Goal: Transaction & Acquisition: Purchase product/service

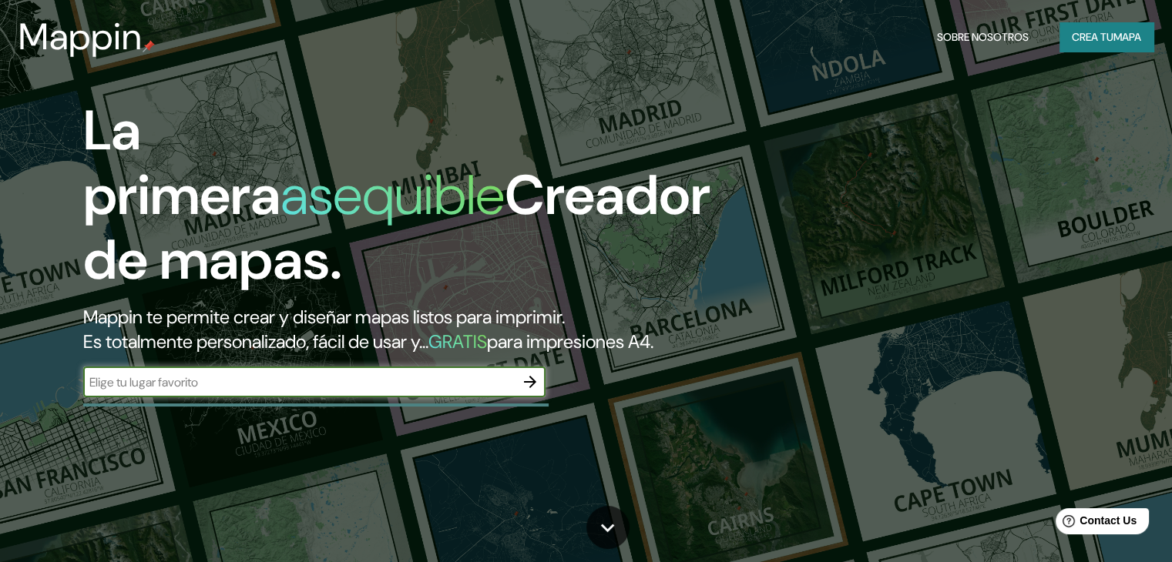
click at [327, 391] on input "text" at bounding box center [298, 383] width 431 height 18
type input "bosconia"
drag, startPoint x: 327, startPoint y: 409, endPoint x: 0, endPoint y: 410, distance: 327.4
click at [0, 410] on div "La primera asequible Creador de mapas. Mappin te permite crear y diseñar mapas …" at bounding box center [586, 281] width 1172 height 562
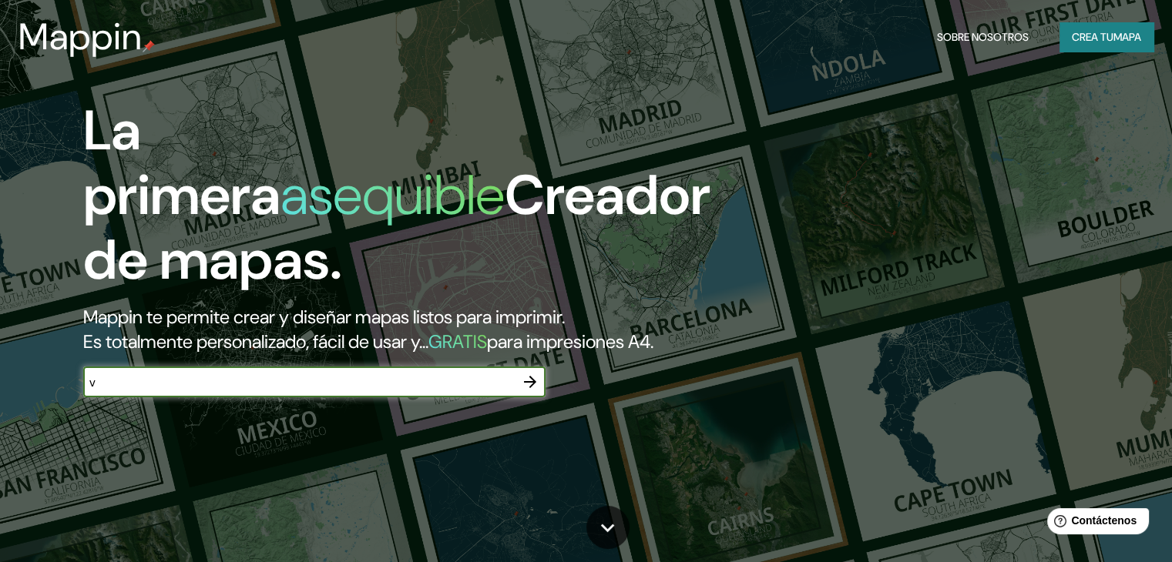
type input "valledupar"
drag, startPoint x: 517, startPoint y: 394, endPoint x: 531, endPoint y: 400, distance: 14.9
click at [518, 394] on div at bounding box center [530, 382] width 31 height 31
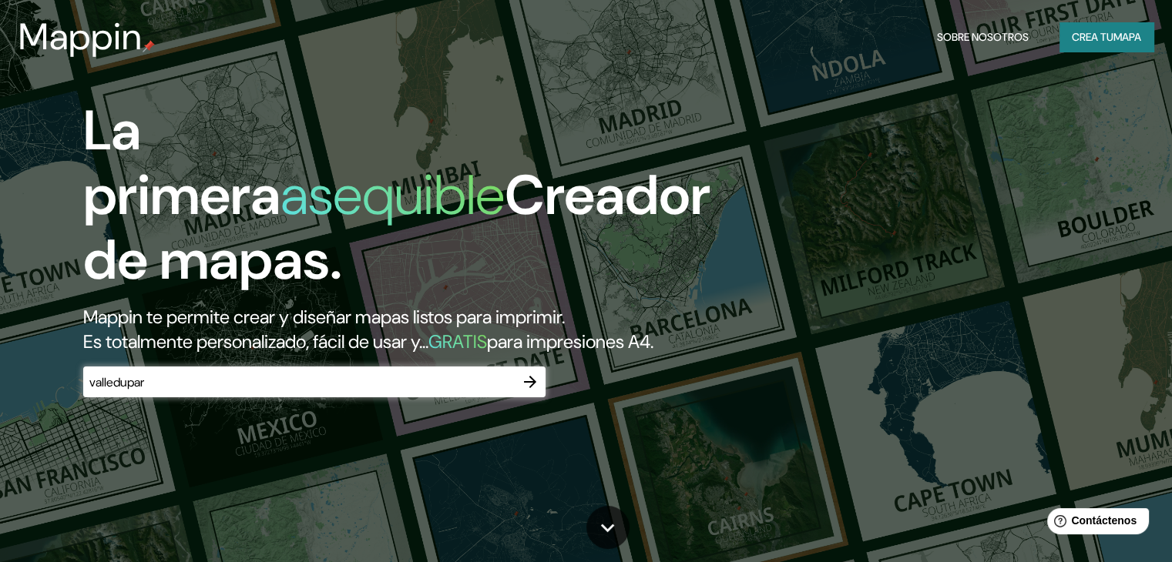
click at [531, 391] on icon "button" at bounding box center [530, 382] width 18 height 18
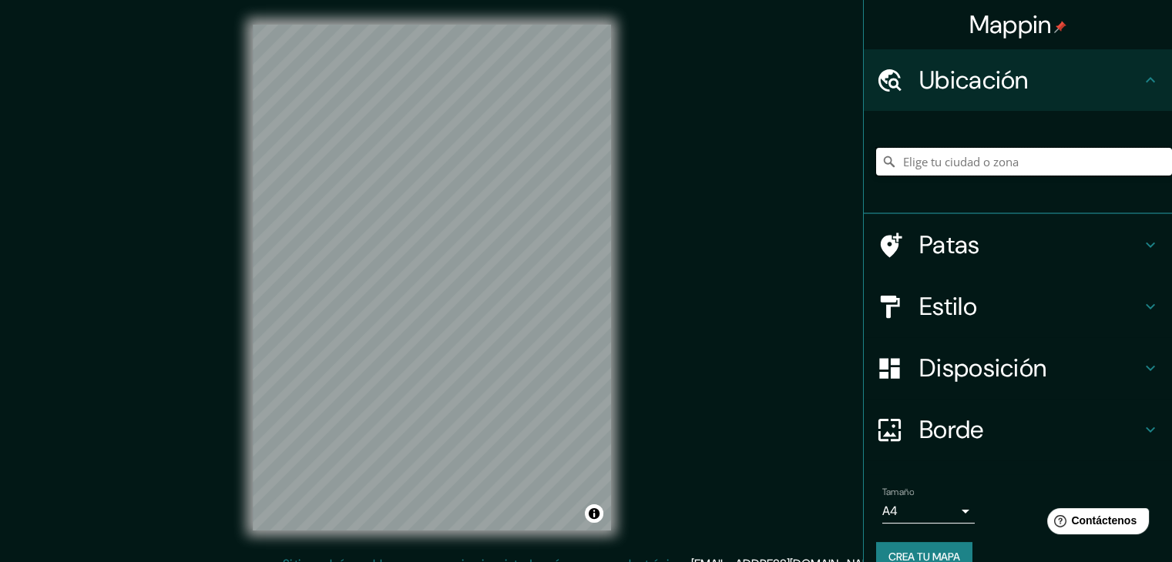
click at [1013, 164] on input "Elige tu ciudad o zona" at bounding box center [1024, 162] width 296 height 28
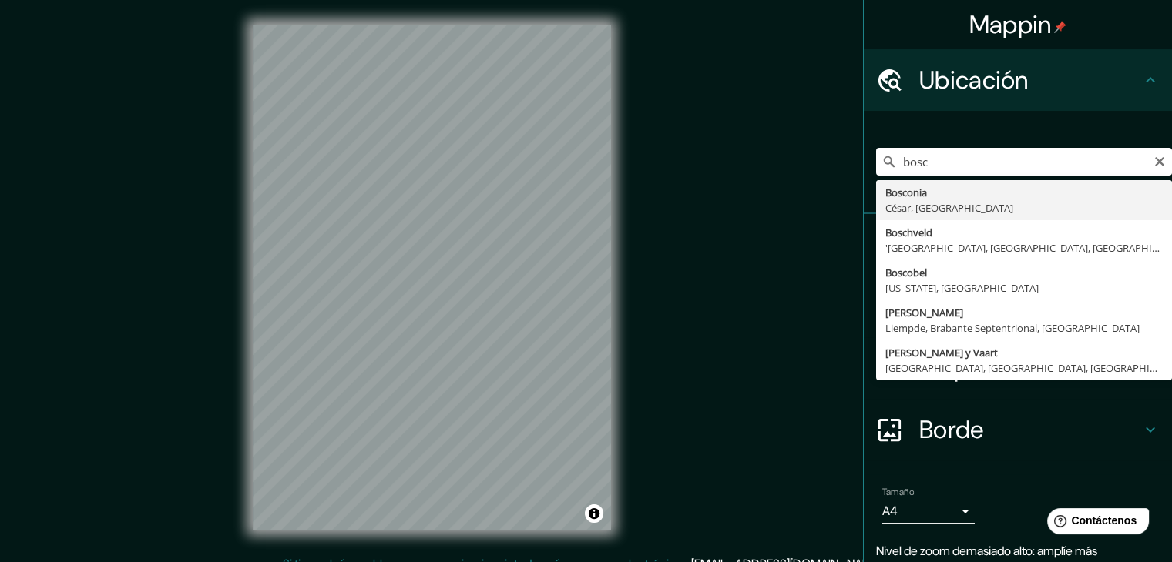
type input "Bosconia, [GEOGRAPHIC_DATA], [GEOGRAPHIC_DATA]"
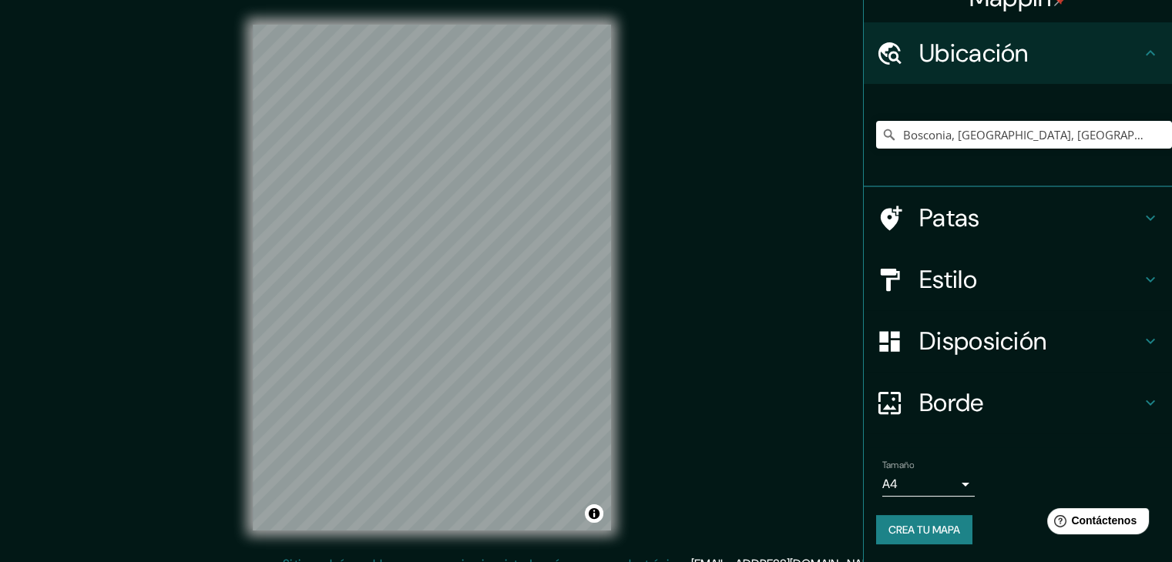
click at [925, 395] on font "Borde" at bounding box center [951, 403] width 65 height 32
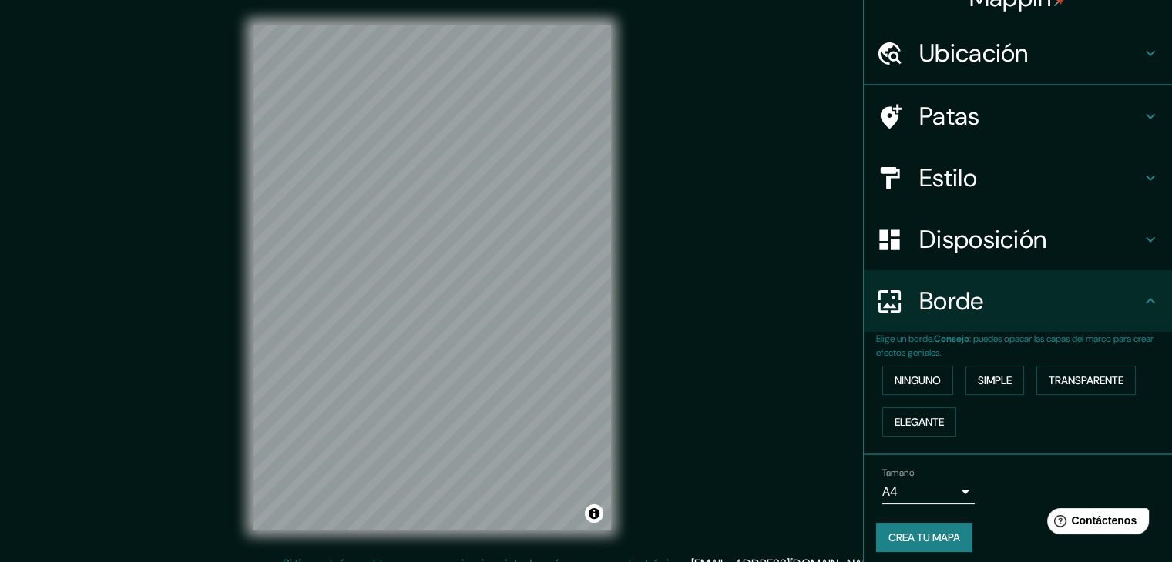
scroll to position [27, 0]
click at [920, 377] on font "Ninguno" at bounding box center [917, 381] width 46 height 14
click at [965, 383] on button "Simple" at bounding box center [994, 380] width 59 height 29
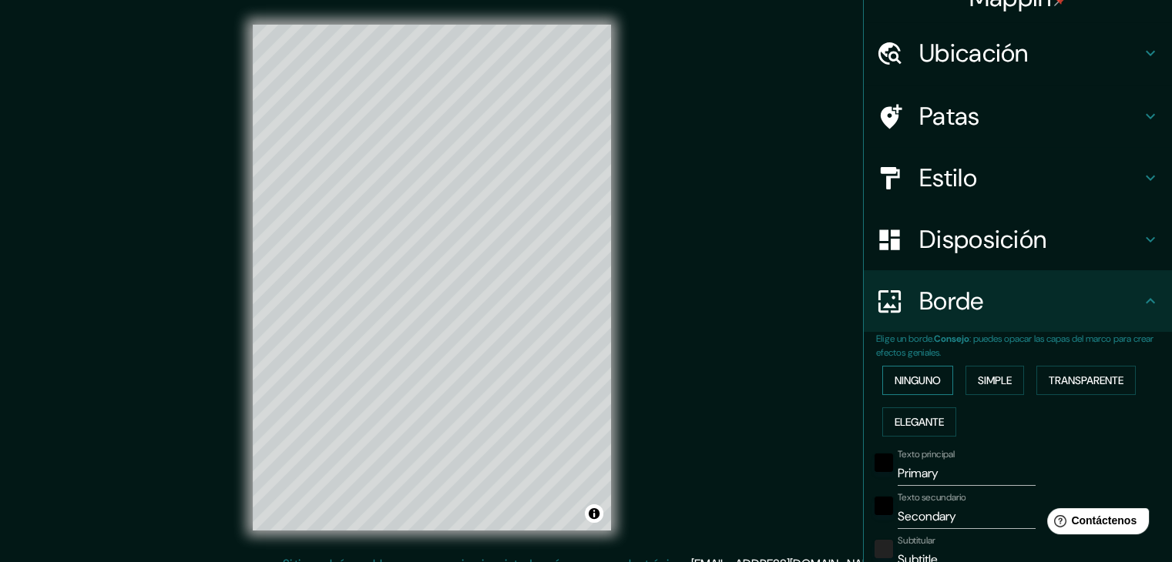
click at [908, 376] on font "Ninguno" at bounding box center [917, 381] width 46 height 14
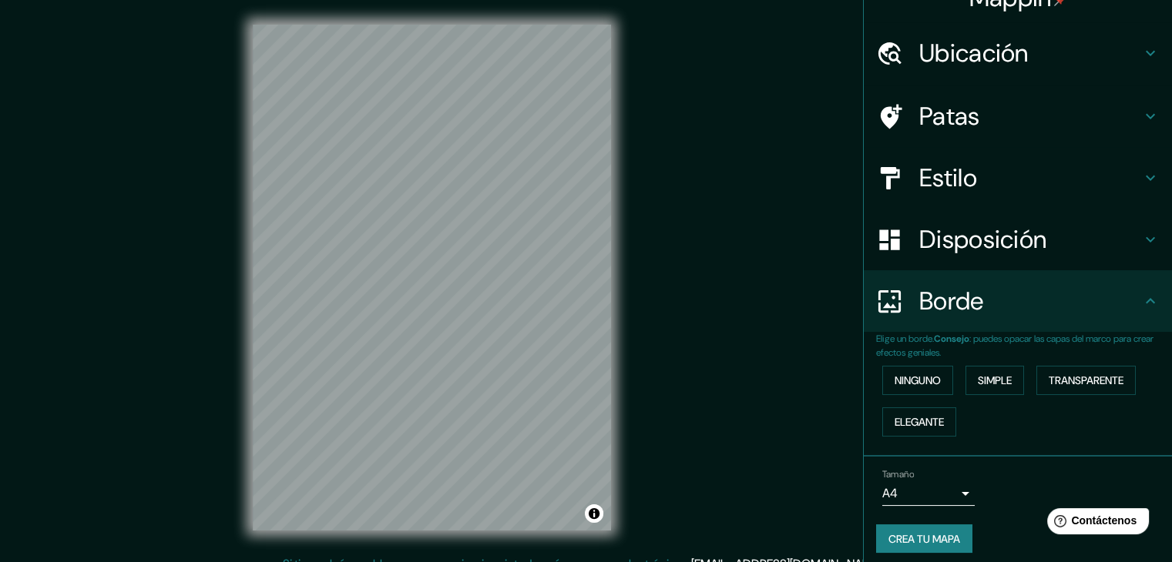
click at [927, 247] on font "Disposición" at bounding box center [982, 239] width 127 height 32
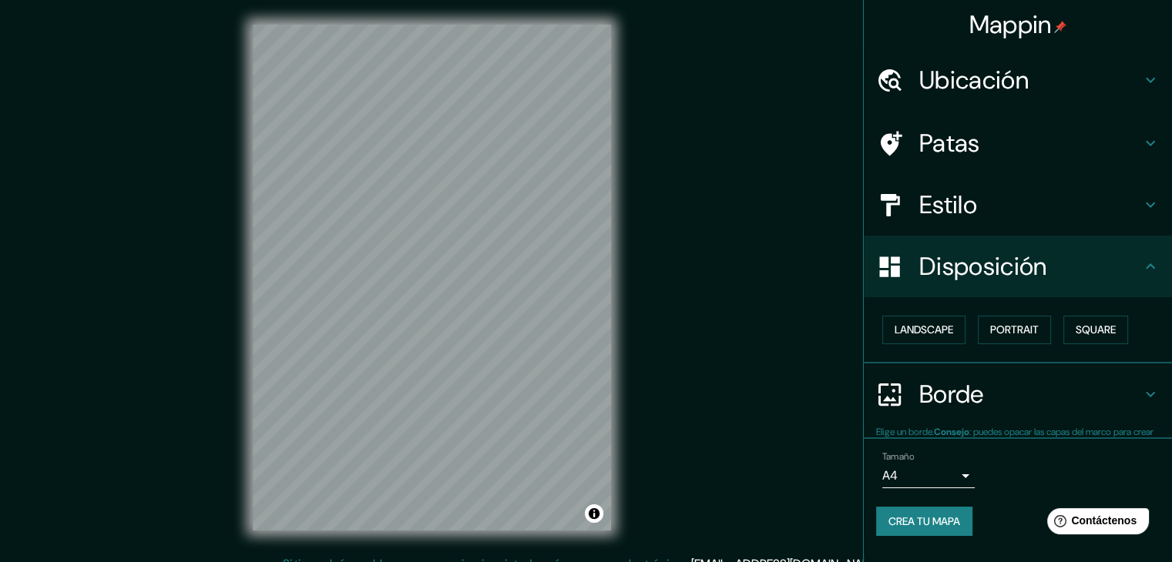
scroll to position [0, 0]
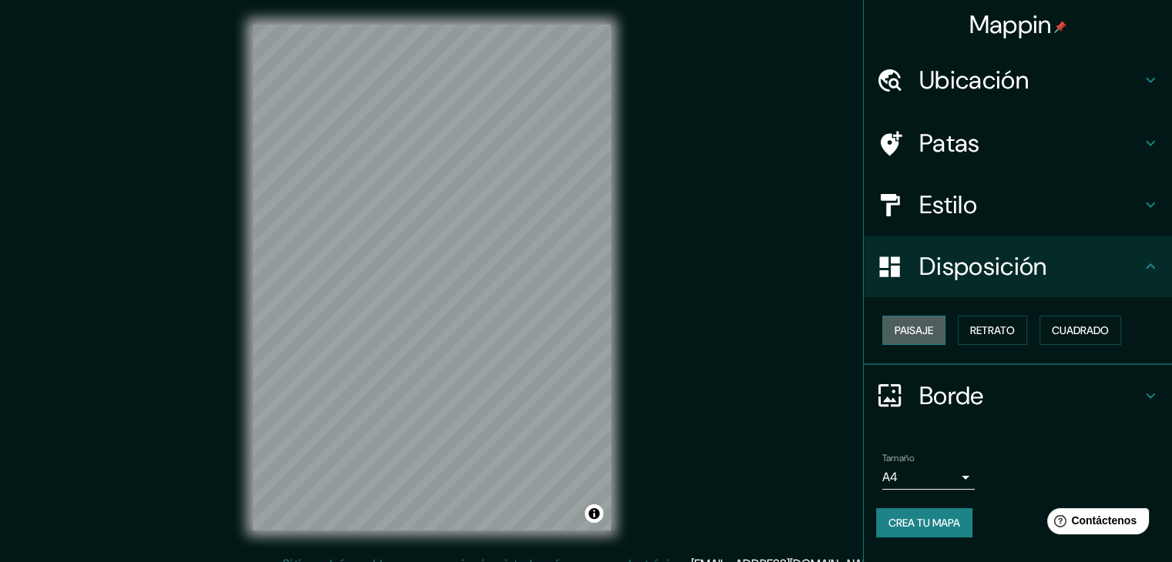
click at [919, 330] on font "Paisaje" at bounding box center [913, 331] width 39 height 14
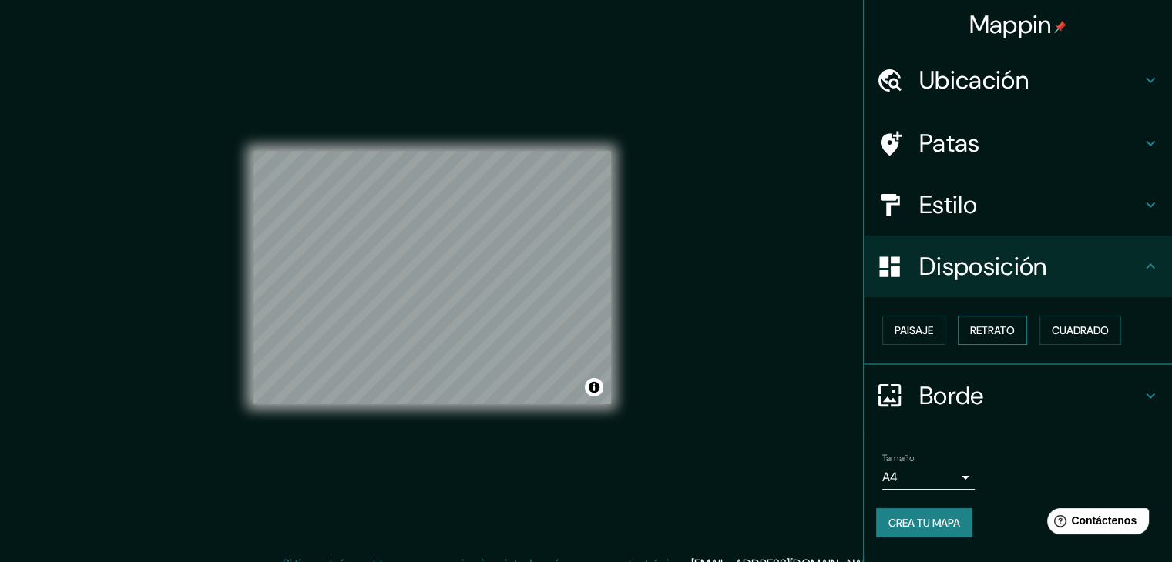
click at [975, 331] on font "Retrato" at bounding box center [992, 331] width 45 height 14
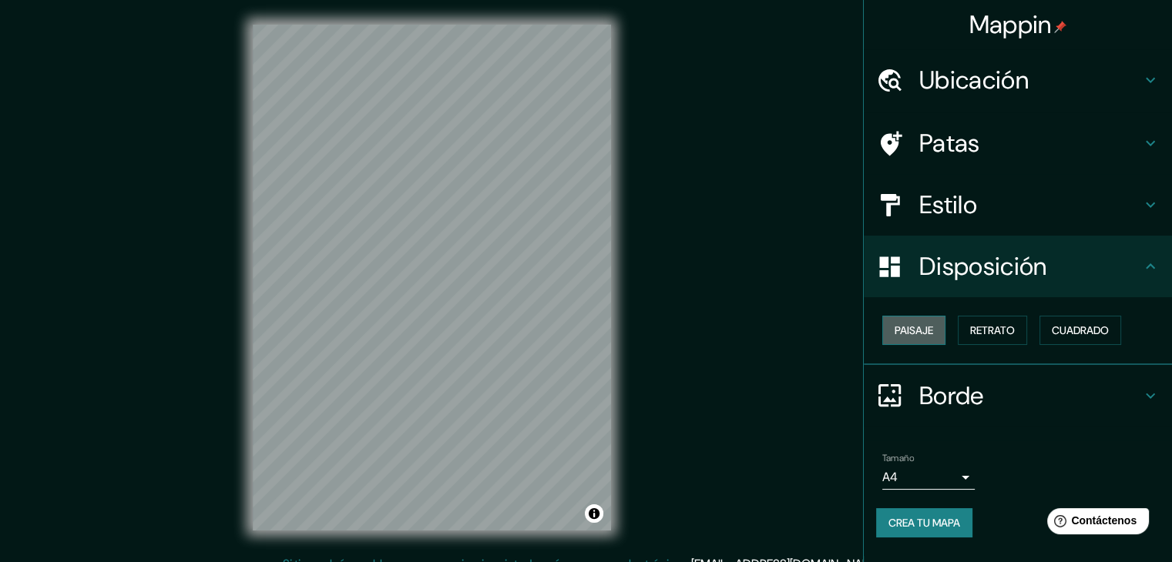
click at [909, 334] on font "Paisaje" at bounding box center [913, 331] width 39 height 14
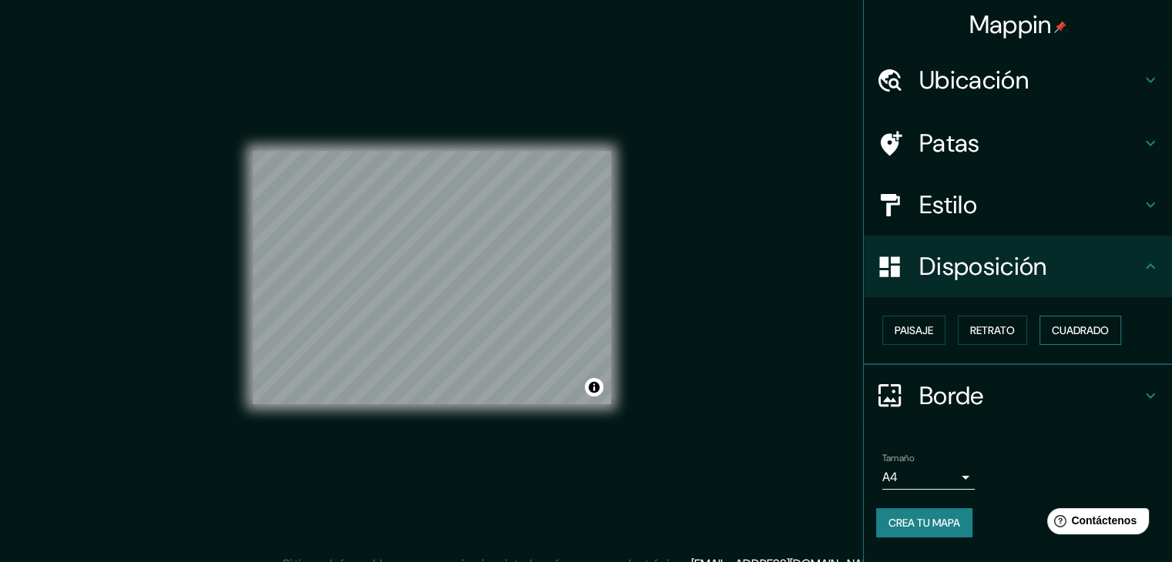
click at [1081, 327] on font "Cuadrado" at bounding box center [1080, 331] width 57 height 14
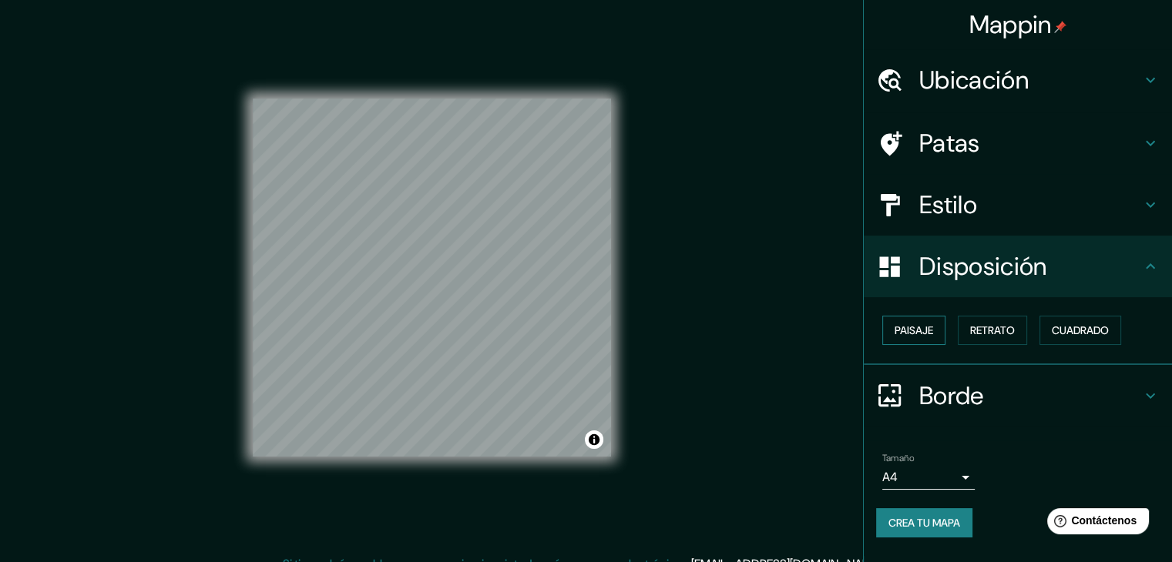
click at [935, 327] on button "Paisaje" at bounding box center [913, 330] width 63 height 29
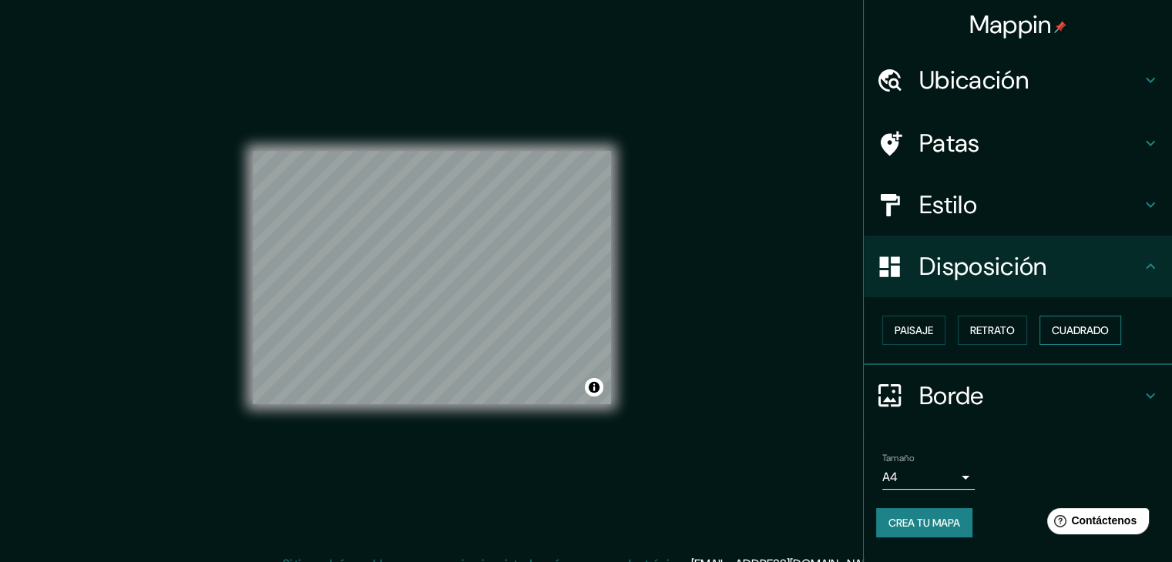
click at [1079, 339] on font "Cuadrado" at bounding box center [1080, 330] width 57 height 20
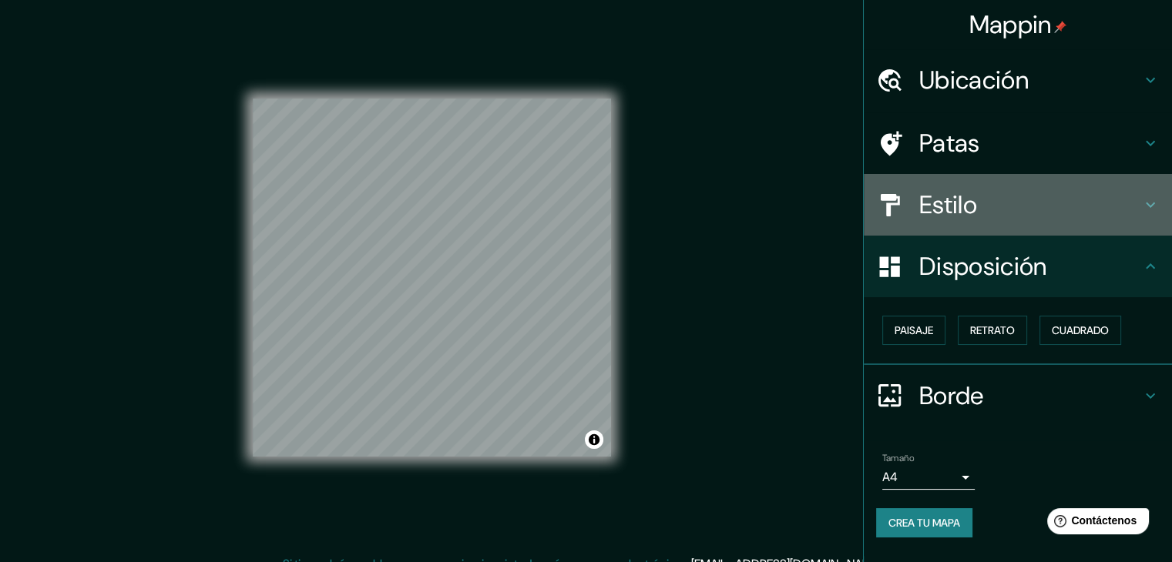
click at [980, 218] on h4 "Estilo" at bounding box center [1030, 205] width 222 height 31
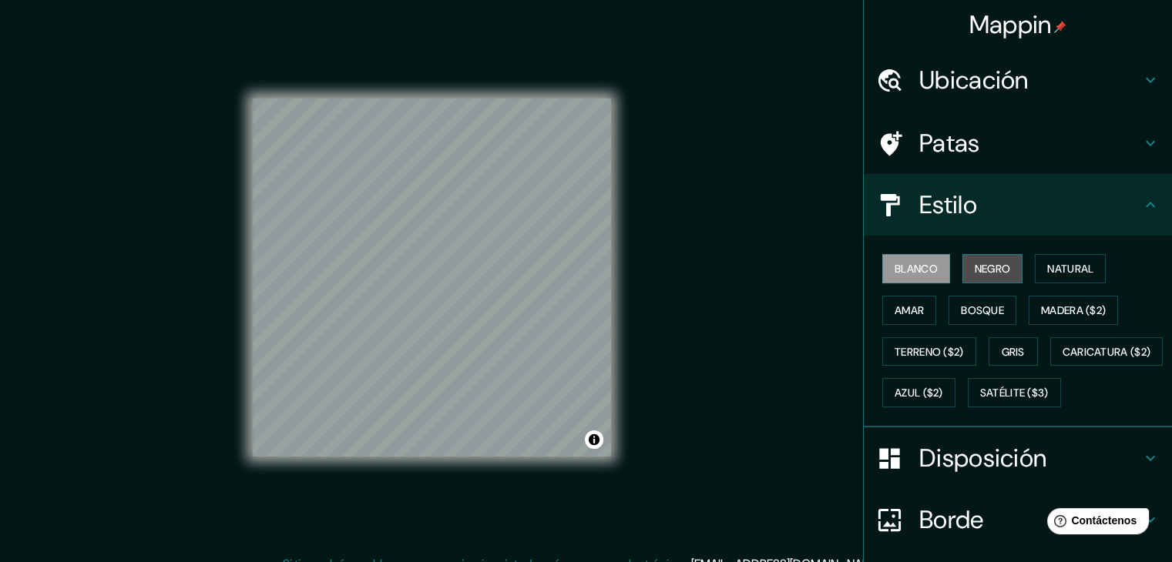
click at [977, 270] on font "Negro" at bounding box center [993, 269] width 36 height 14
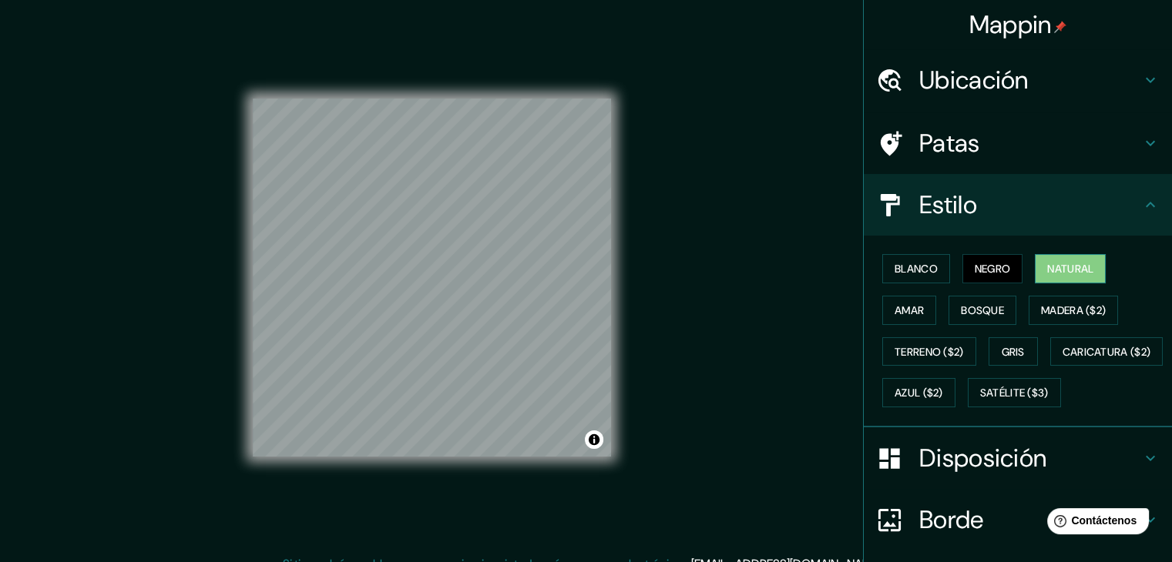
click at [1047, 275] on font "Natural" at bounding box center [1070, 269] width 46 height 14
click at [914, 347] on font "Terreno ($2)" at bounding box center [928, 352] width 69 height 14
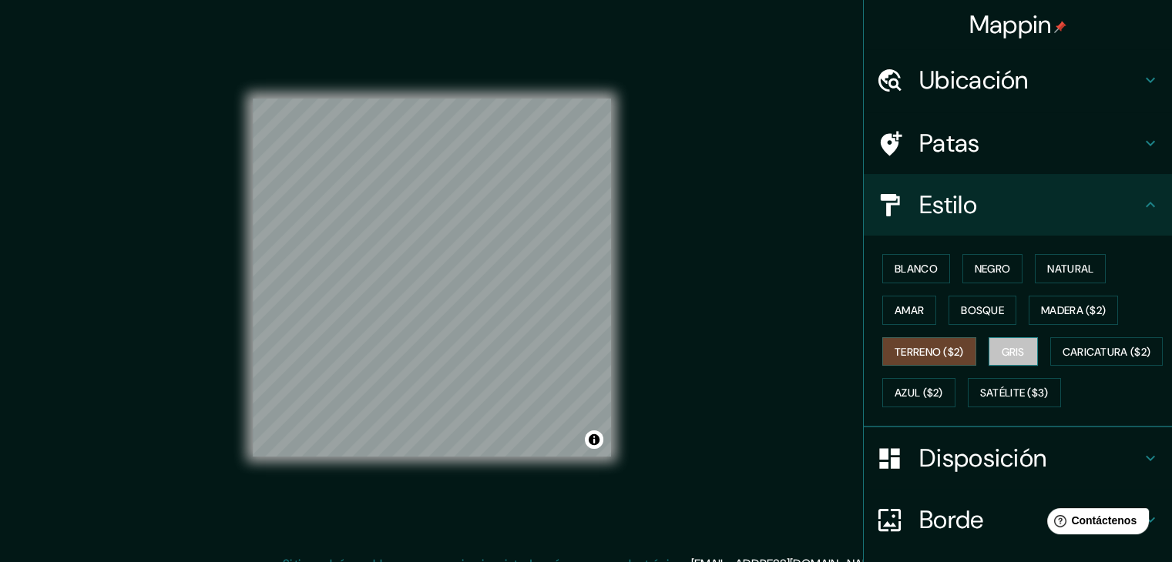
click at [1002, 347] on font "Gris" at bounding box center [1013, 352] width 23 height 14
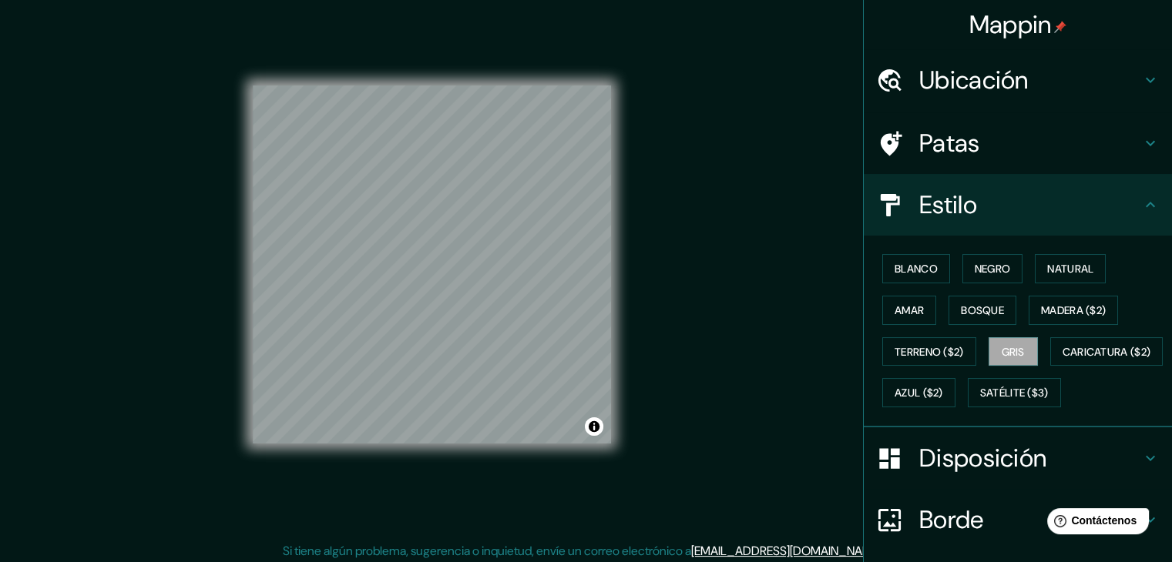
scroll to position [18, 0]
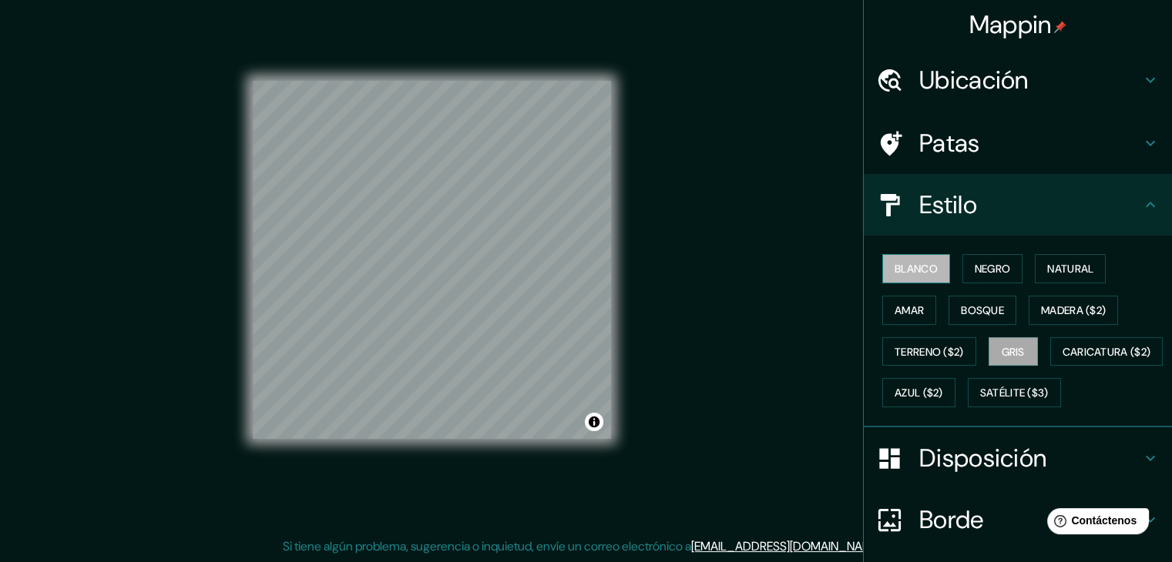
click at [897, 275] on font "Blanco" at bounding box center [915, 269] width 43 height 20
click at [980, 401] on font "Satélite ($3)" at bounding box center [1014, 394] width 69 height 14
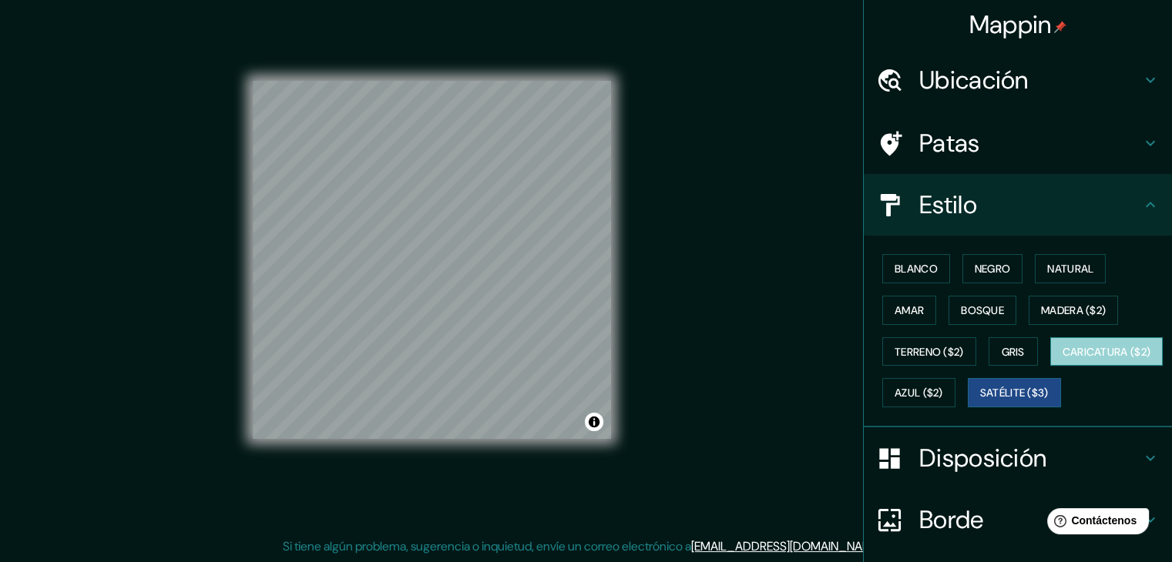
click at [1062, 359] on font "Caricatura ($2)" at bounding box center [1106, 352] width 89 height 14
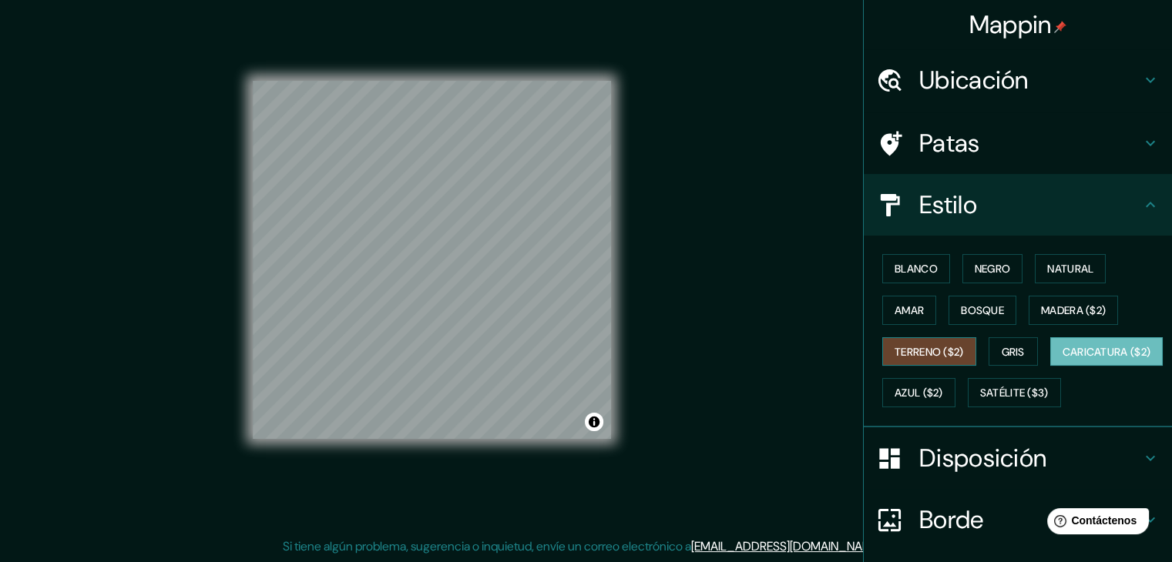
click at [912, 358] on font "Terreno ($2)" at bounding box center [928, 352] width 69 height 20
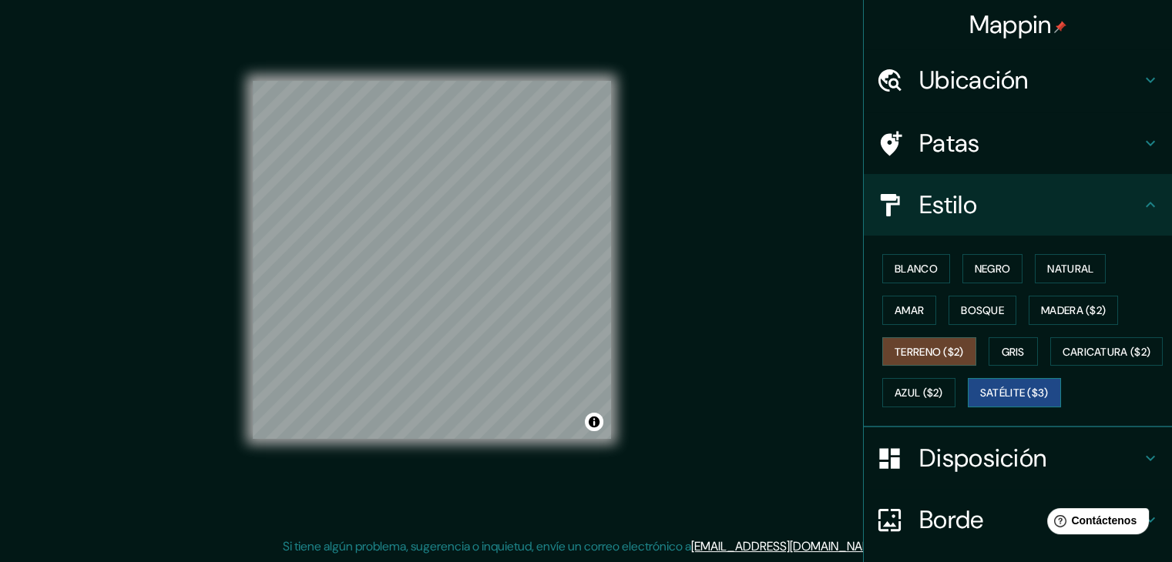
click at [968, 408] on button "Satélite ($3)" at bounding box center [1014, 392] width 93 height 29
click at [883, 256] on button "Blanco" at bounding box center [916, 268] width 68 height 29
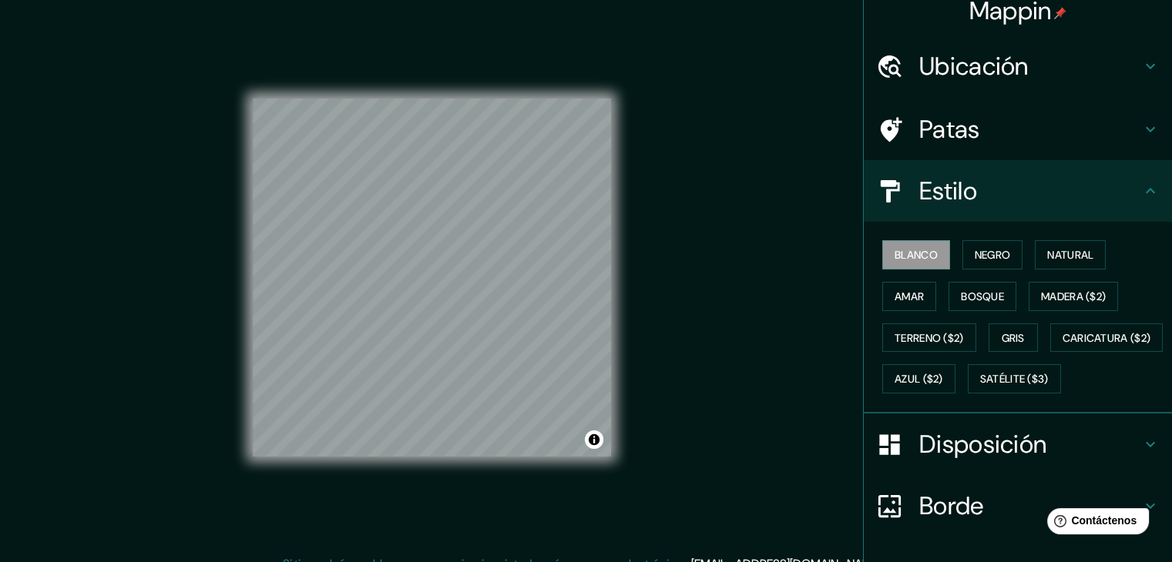
scroll to position [0, 0]
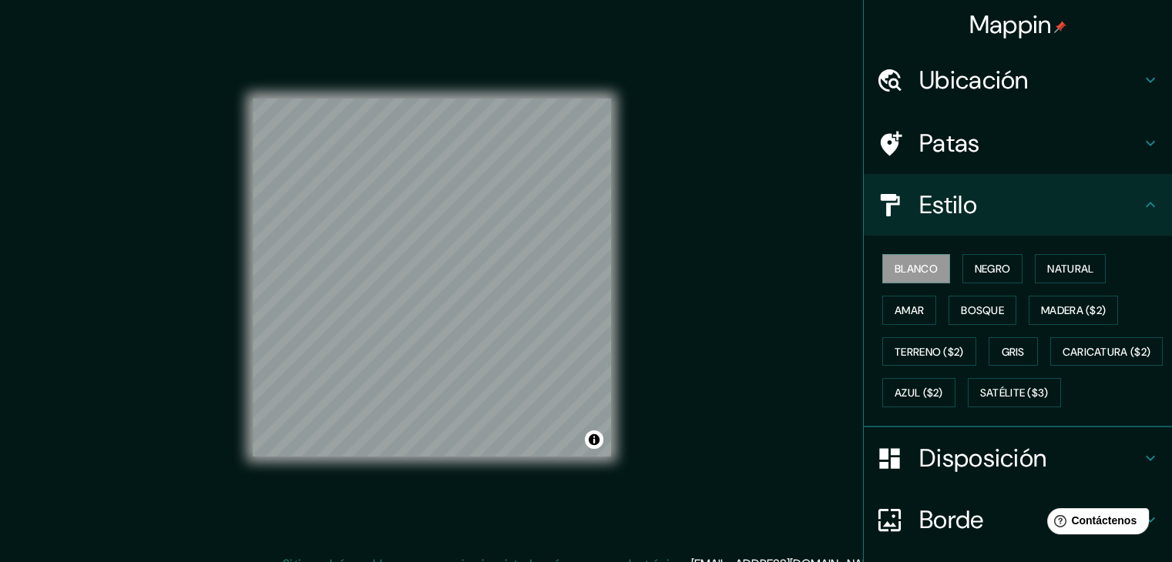
click at [971, 81] on font "Ubicación" at bounding box center [973, 80] width 109 height 32
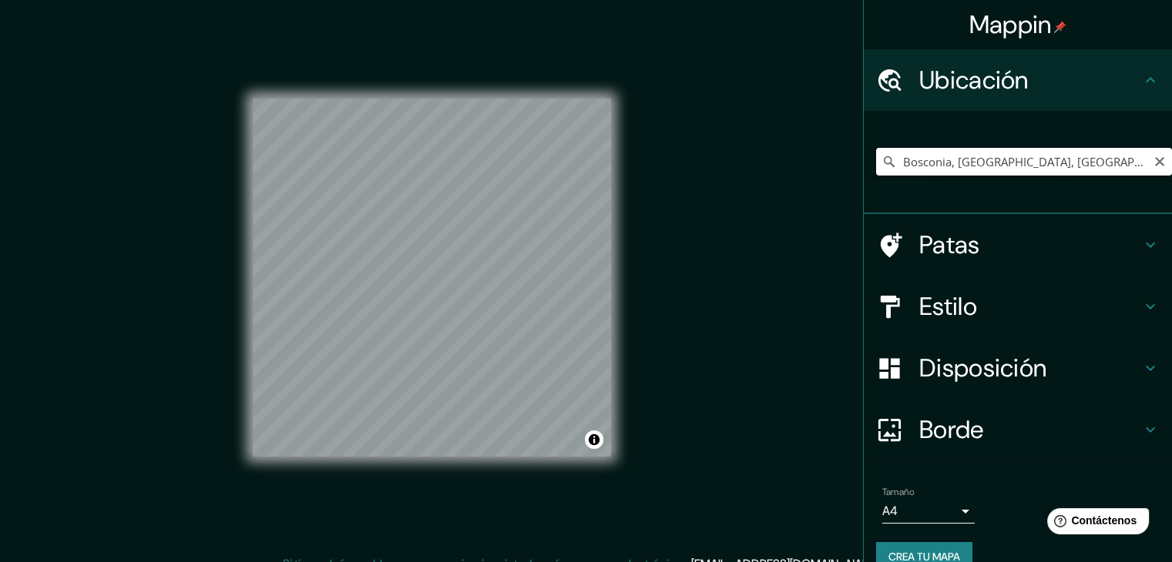
click at [1039, 159] on input "Bosconia, [GEOGRAPHIC_DATA], [GEOGRAPHIC_DATA]" at bounding box center [1024, 162] width 296 height 28
drag, startPoint x: 1118, startPoint y: 166, endPoint x: 864, endPoint y: 179, distance: 254.5
click at [876, 179] on div "Bosconia, [GEOGRAPHIC_DATA], [GEOGRAPHIC_DATA]" at bounding box center [1024, 161] width 296 height 77
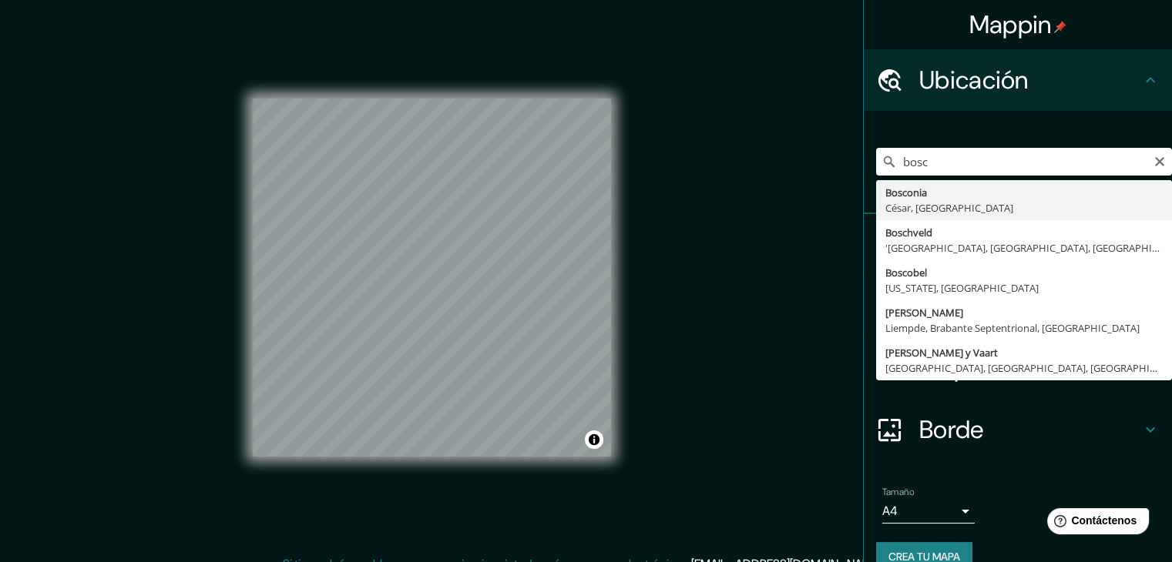
type input "Bosconia, [GEOGRAPHIC_DATA], [GEOGRAPHIC_DATA]"
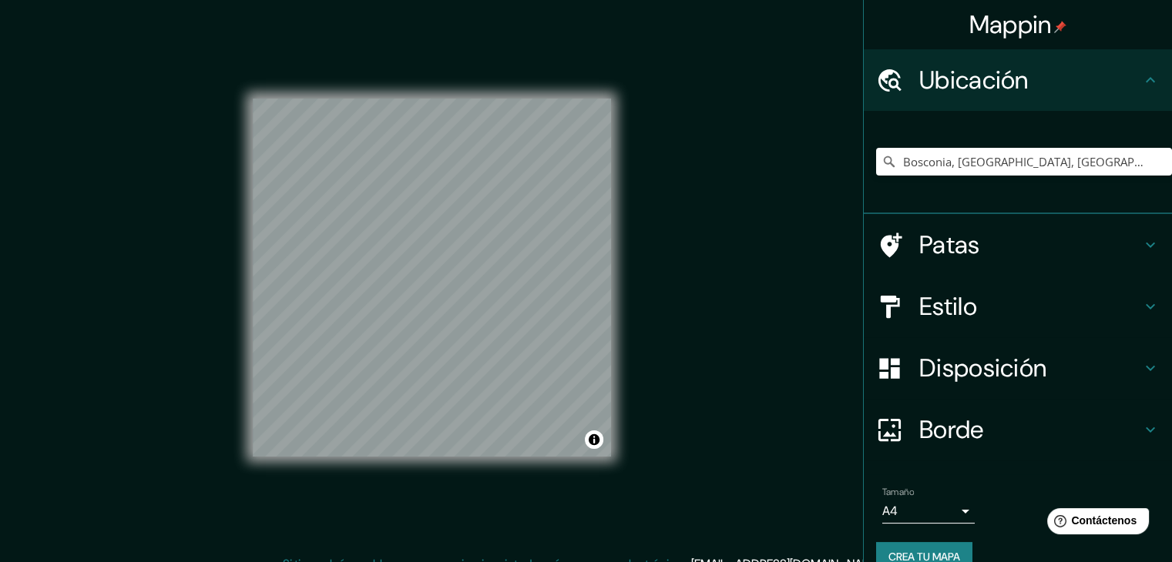
click at [977, 356] on font "Disposición" at bounding box center [982, 368] width 127 height 32
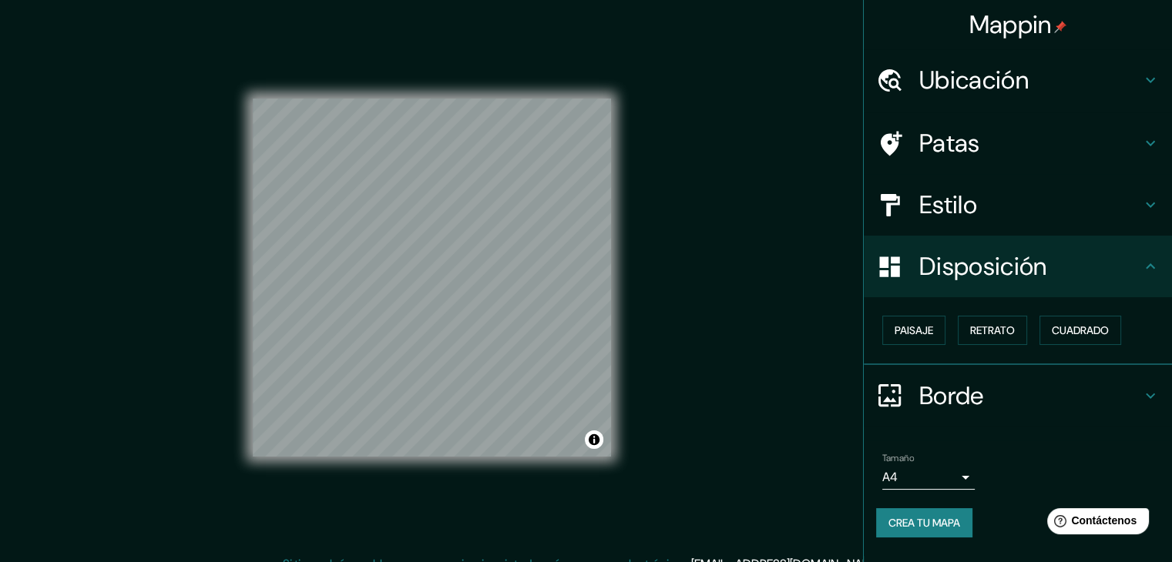
click at [974, 273] on font "Disposición" at bounding box center [982, 266] width 127 height 32
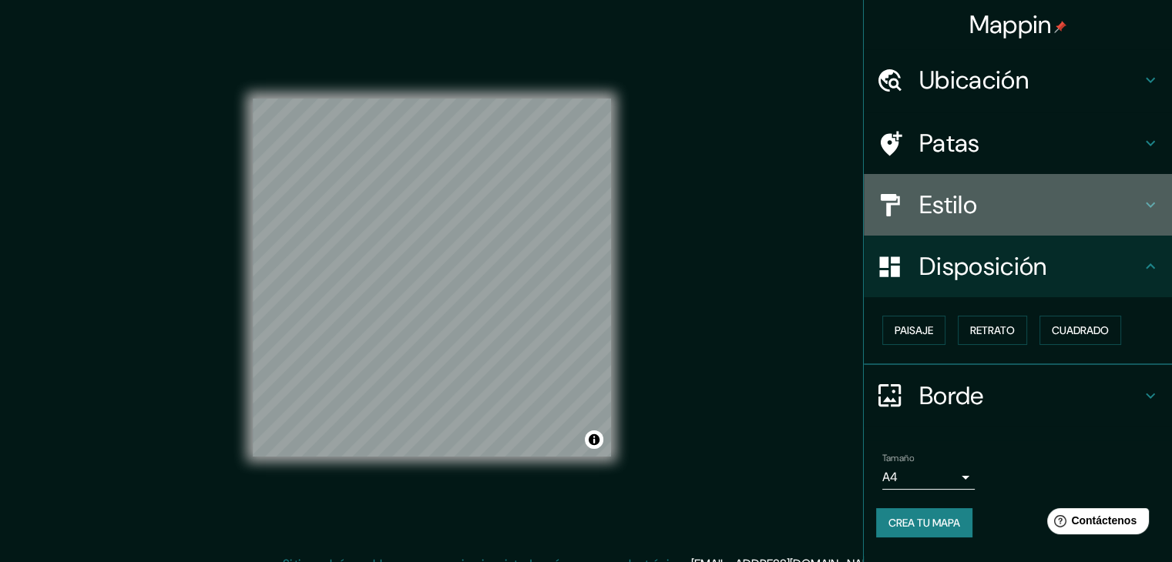
click at [958, 223] on div "Estilo" at bounding box center [1018, 205] width 308 height 62
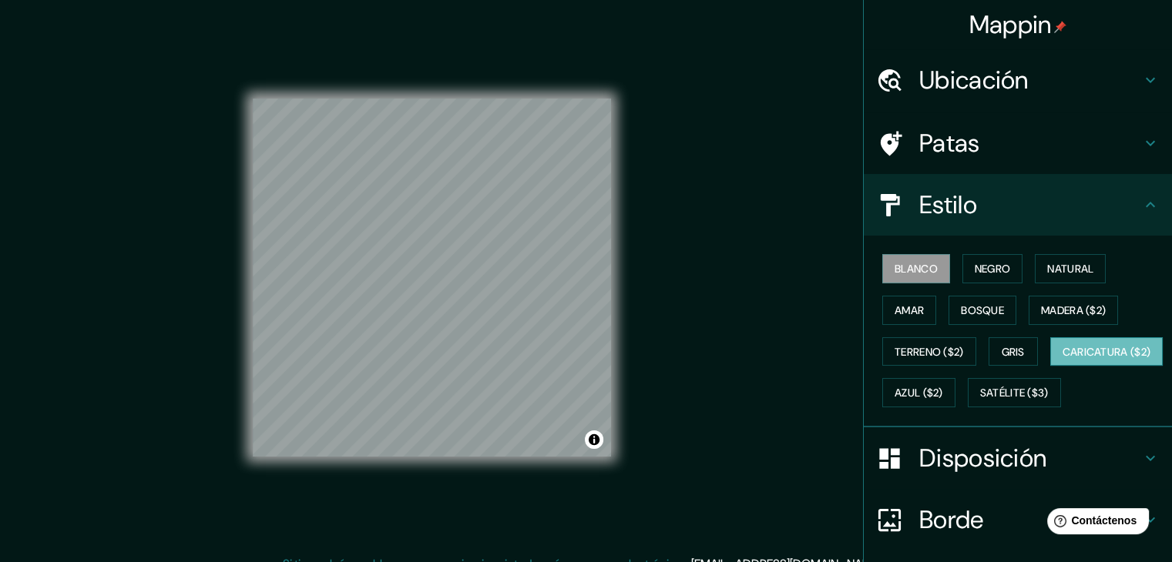
click at [1062, 359] on font "Caricatura ($2)" at bounding box center [1106, 352] width 89 height 14
click at [980, 401] on font "Satélite ($3)" at bounding box center [1014, 394] width 69 height 14
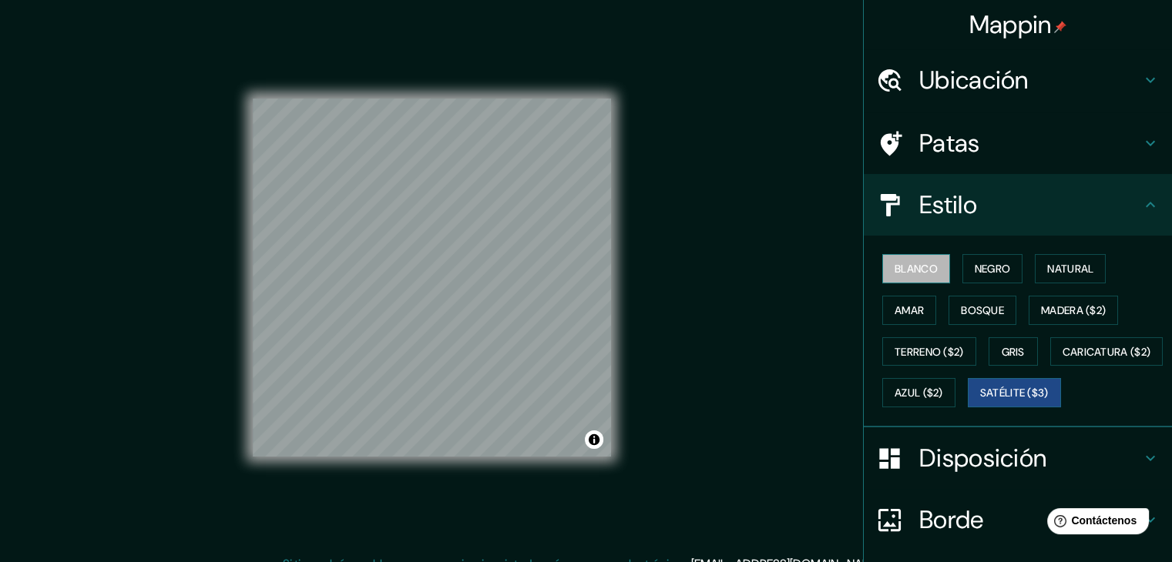
click at [917, 270] on font "Blanco" at bounding box center [915, 269] width 43 height 14
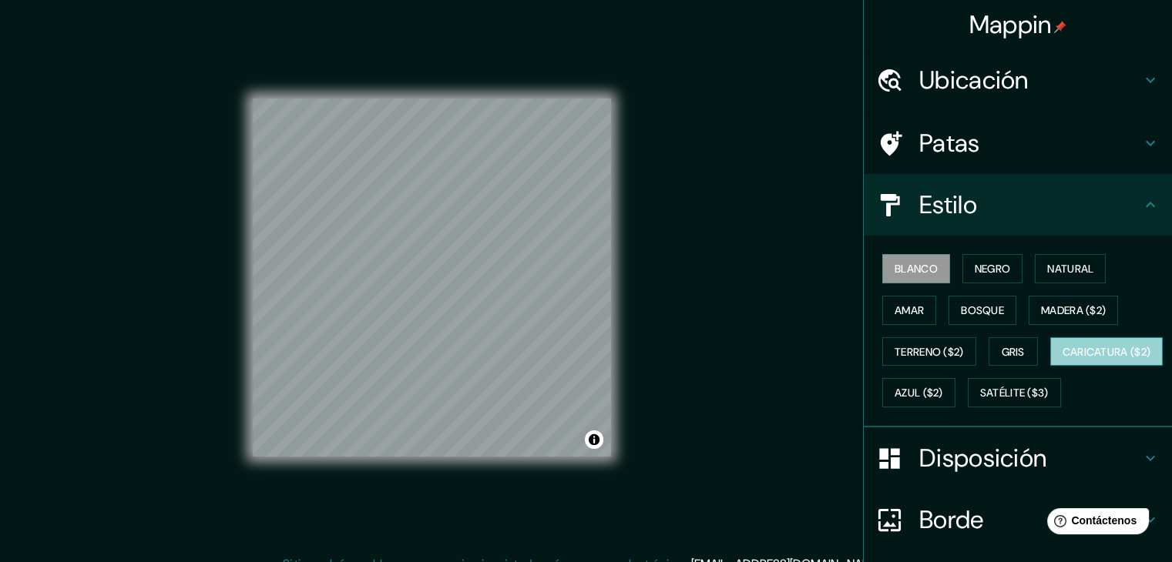
click at [1062, 359] on font "Caricatura ($2)" at bounding box center [1106, 352] width 89 height 14
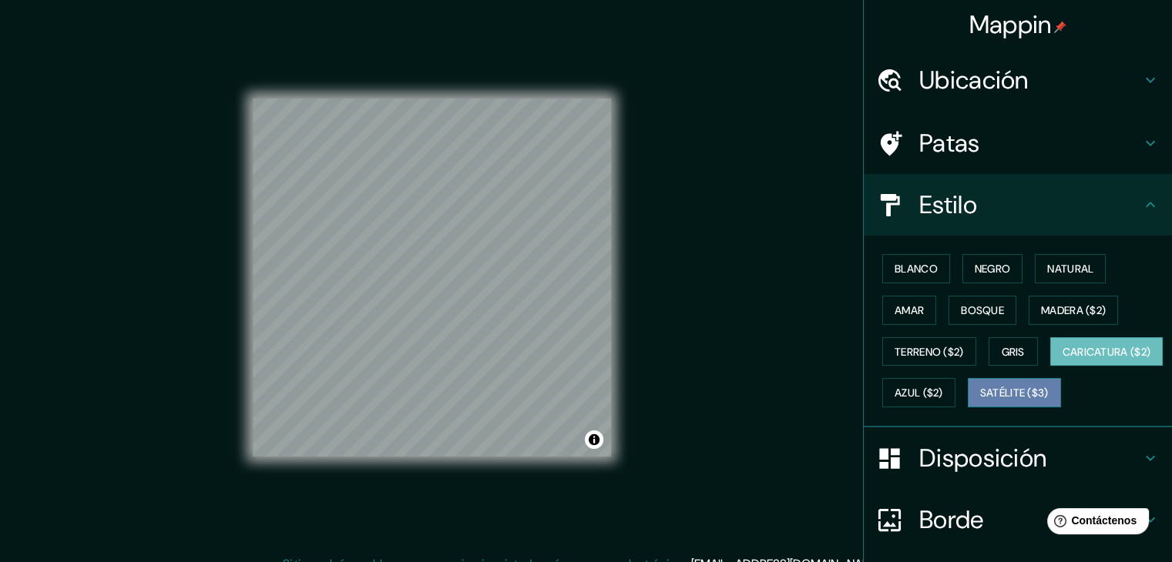
click at [980, 401] on font "Satélite ($3)" at bounding box center [1014, 394] width 69 height 14
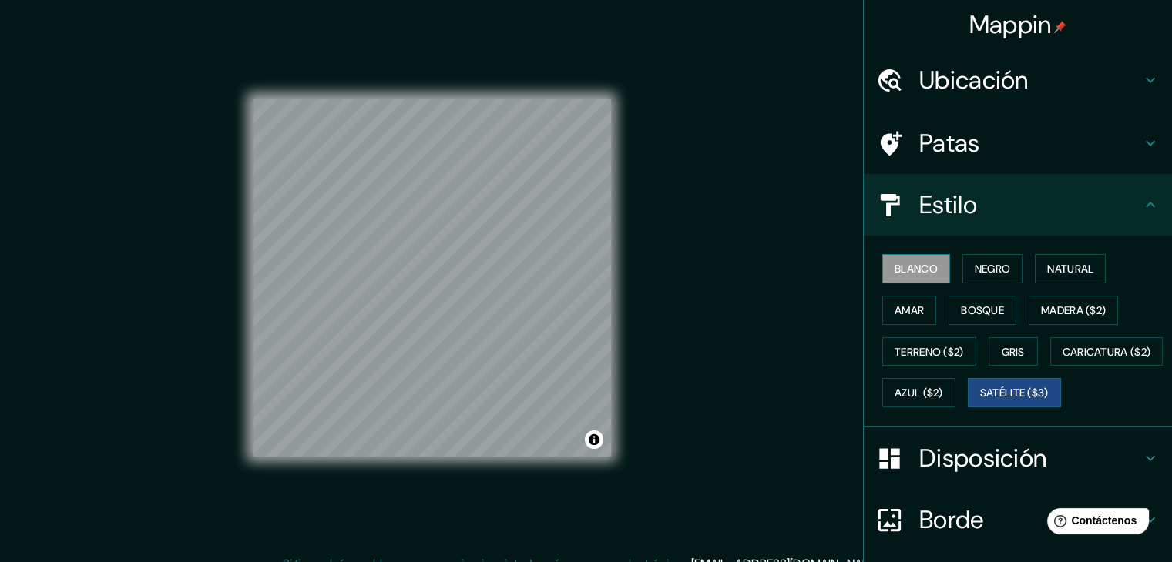
click at [898, 267] on font "Blanco" at bounding box center [915, 269] width 43 height 14
click at [975, 274] on font "Negro" at bounding box center [993, 269] width 36 height 14
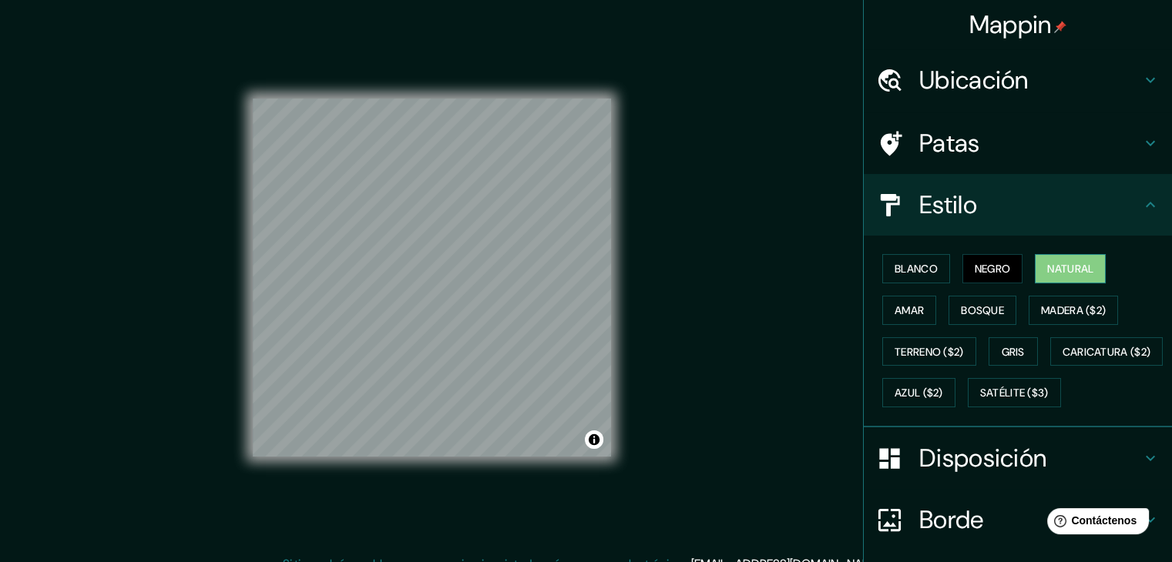
click at [1051, 260] on font "Natural" at bounding box center [1070, 269] width 46 height 20
click at [894, 309] on font "Amar" at bounding box center [908, 311] width 29 height 14
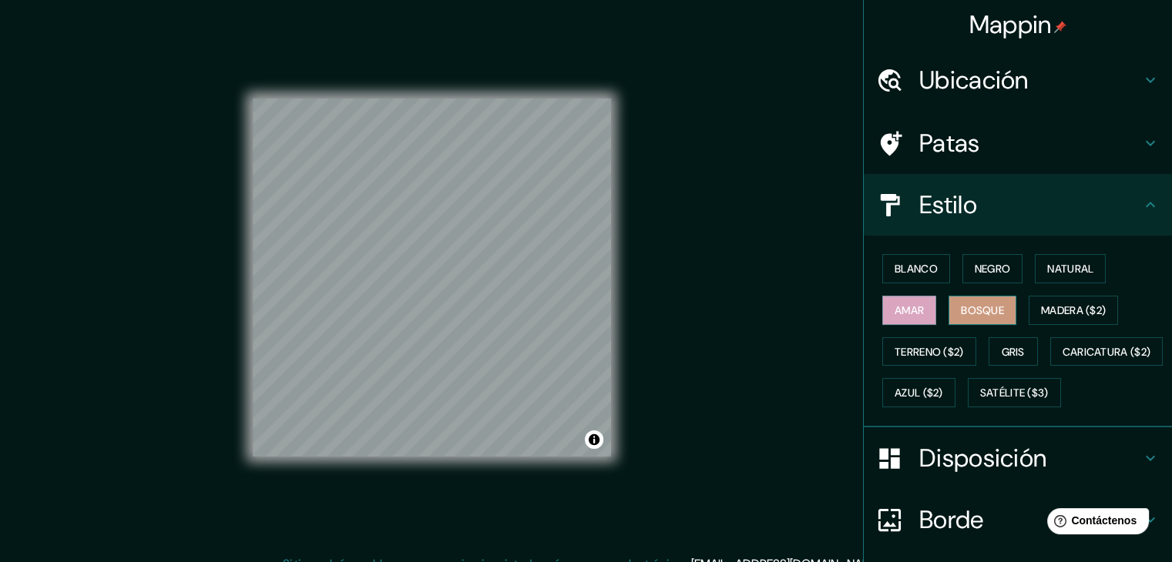
click at [961, 314] on font "Bosque" at bounding box center [982, 311] width 43 height 14
click at [1029, 310] on button "Madera ($2)" at bounding box center [1073, 310] width 89 height 29
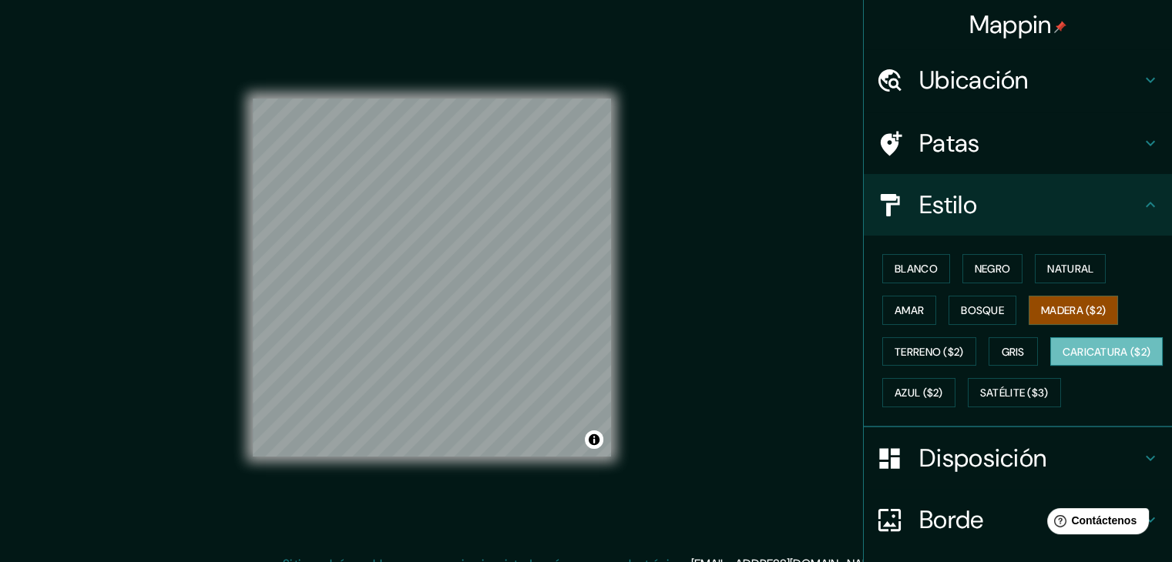
click at [1050, 367] on button "Caricatura ($2)" at bounding box center [1106, 351] width 113 height 29
click at [980, 403] on font "Satélite ($3)" at bounding box center [1014, 393] width 69 height 20
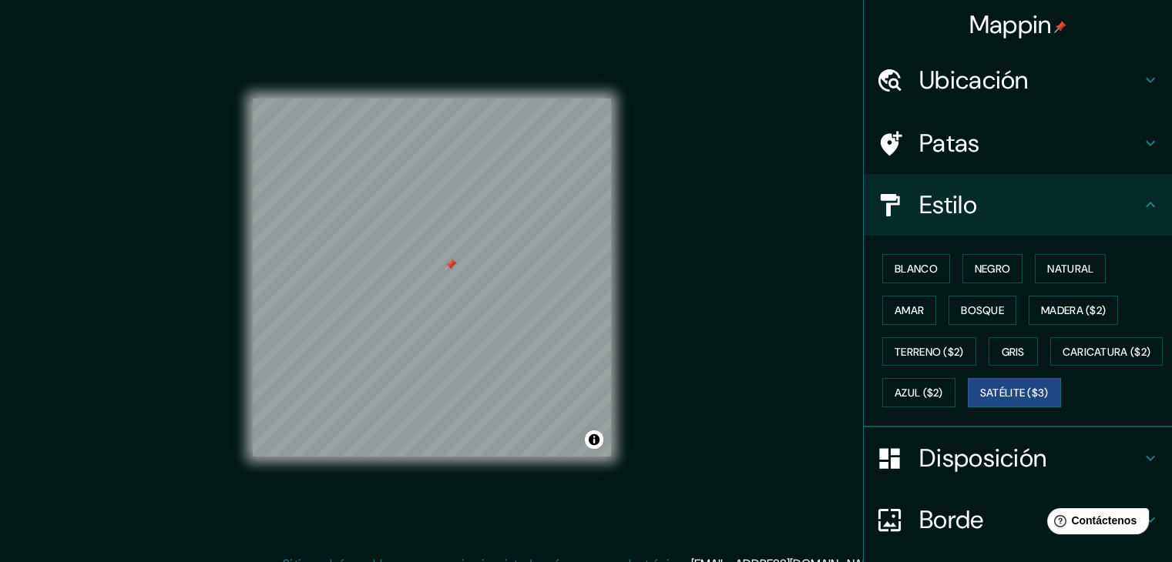
click at [455, 270] on div at bounding box center [451, 265] width 12 height 12
click at [910, 254] on button "Blanco" at bounding box center [916, 268] width 68 height 29
click at [980, 403] on font "Satélite ($3)" at bounding box center [1014, 393] width 69 height 20
click at [448, 263] on div at bounding box center [451, 265] width 12 height 12
click at [468, 290] on div at bounding box center [469, 290] width 12 height 12
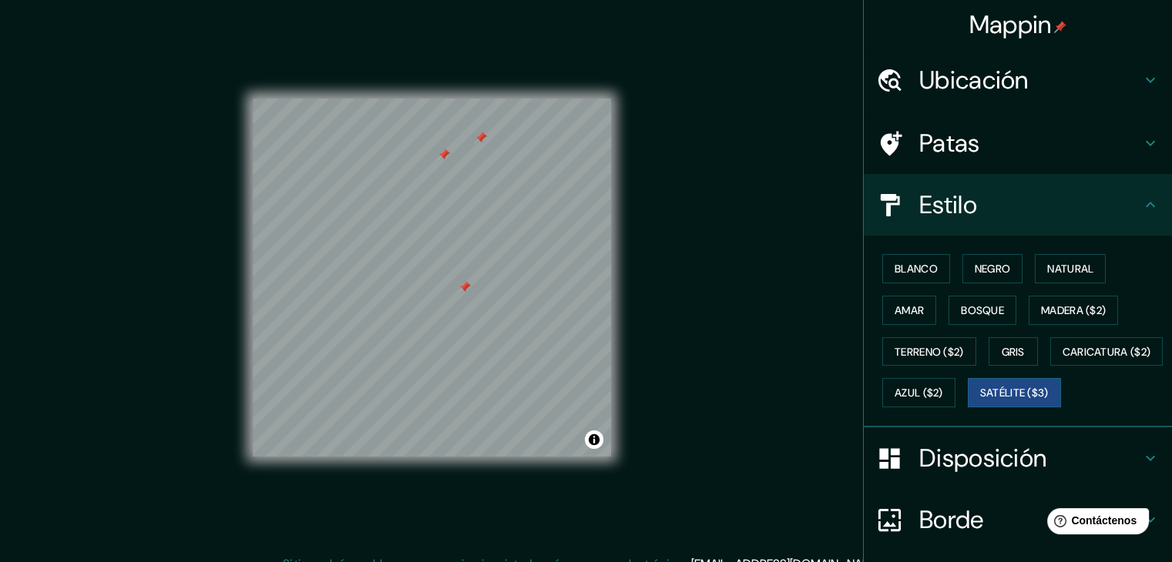
click at [462, 287] on div at bounding box center [464, 287] width 12 height 12
click at [442, 159] on div at bounding box center [444, 155] width 12 height 12
click at [493, 144] on div at bounding box center [490, 140] width 12 height 12
click at [482, 139] on div at bounding box center [484, 139] width 12 height 12
click at [479, 138] on div at bounding box center [481, 138] width 12 height 12
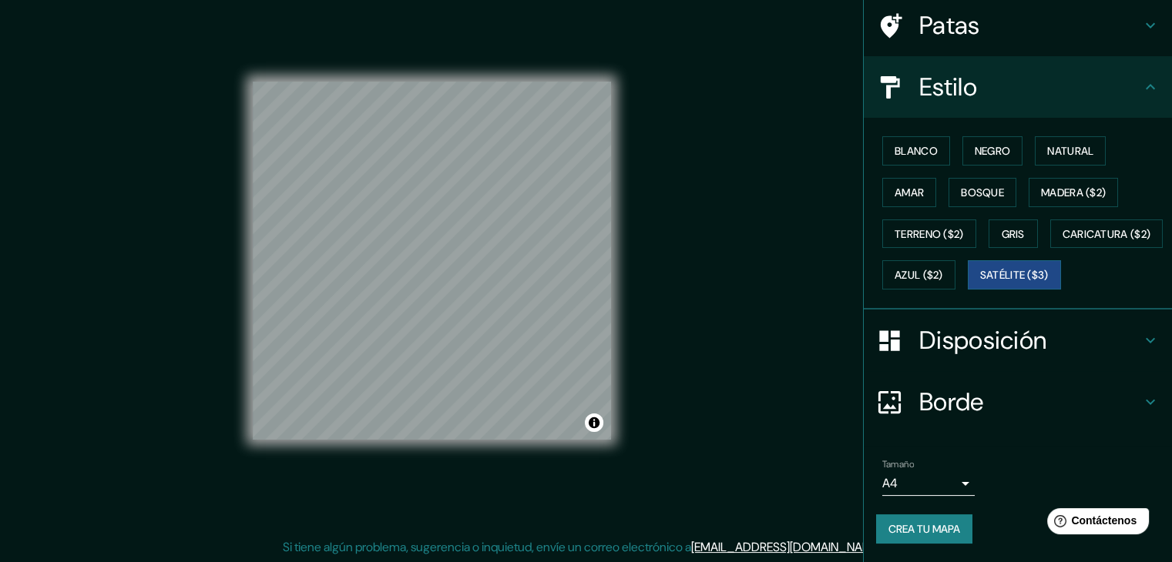
scroll to position [18, 0]
click at [952, 530] on button "Crea tu mapa" at bounding box center [924, 529] width 96 height 29
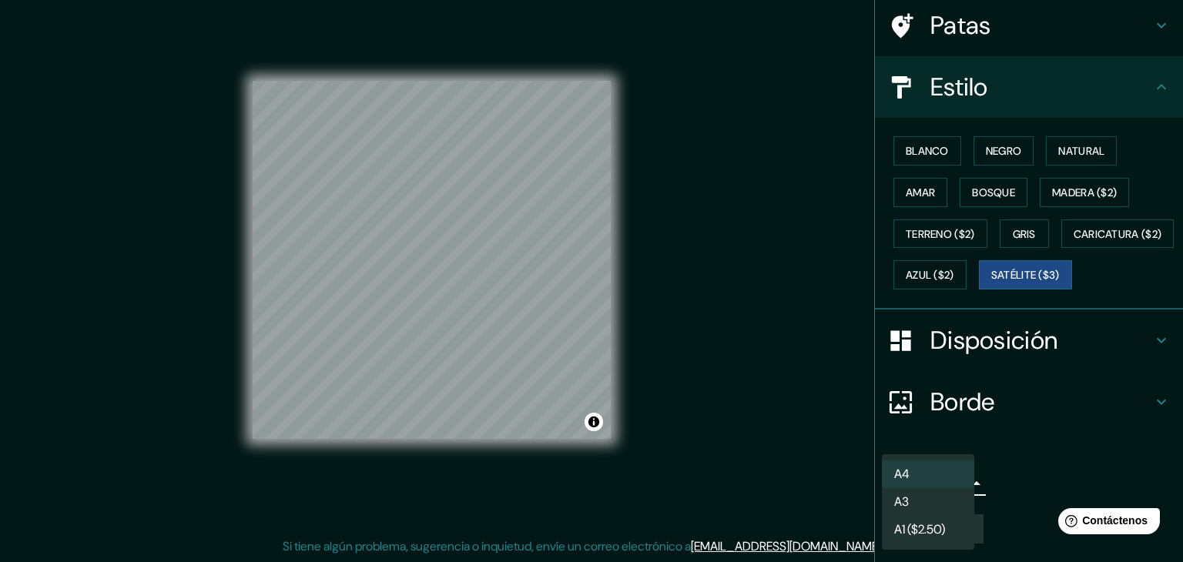
click at [939, 495] on body "Mappin Ubicación Bosconia, [GEOGRAPHIC_DATA], [GEOGRAPHIC_DATA] Patas Estilo Bl…" at bounding box center [591, 263] width 1183 height 562
click at [949, 473] on li "A4" at bounding box center [928, 475] width 92 height 29
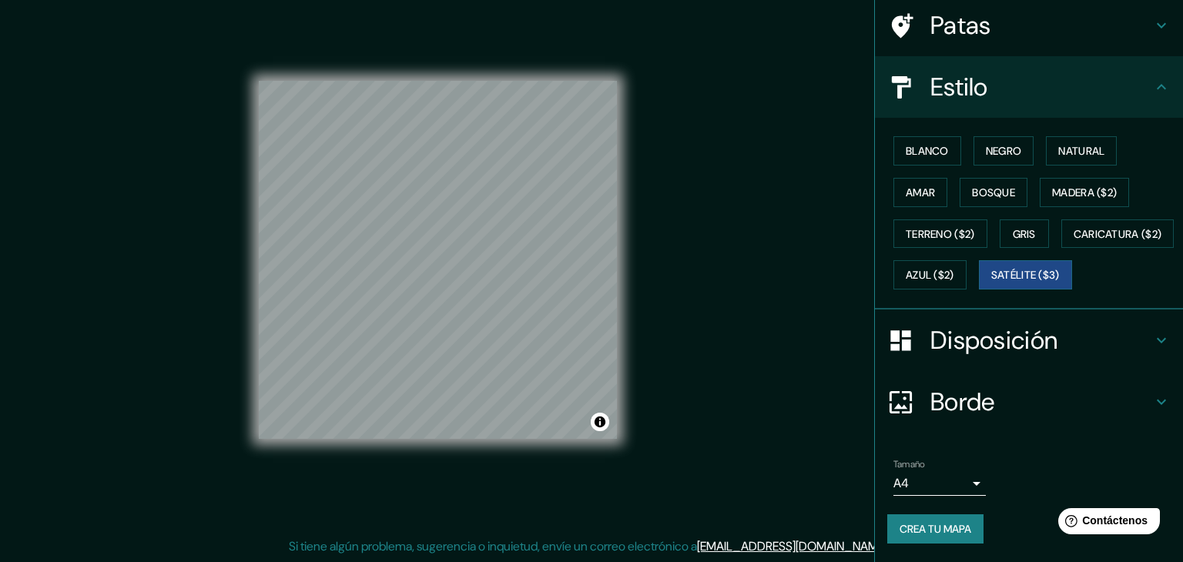
click at [920, 478] on body "Mappin Ubicación Bosconia, [GEOGRAPHIC_DATA], [GEOGRAPHIC_DATA] Patas Estilo Bl…" at bounding box center [591, 263] width 1183 height 562
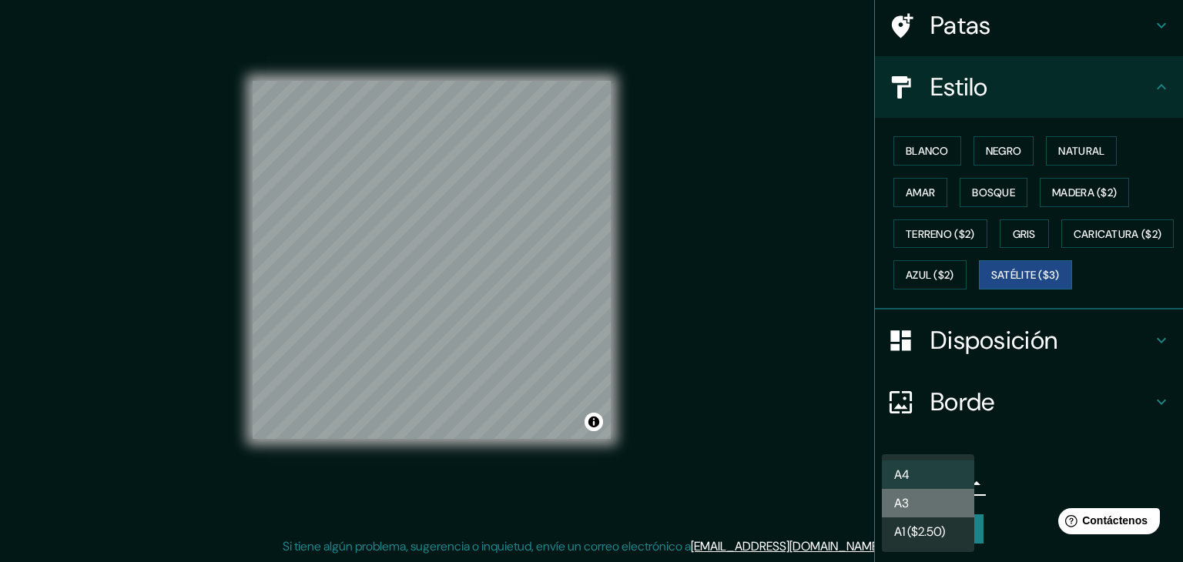
click at [919, 494] on li "A3" at bounding box center [928, 503] width 92 height 29
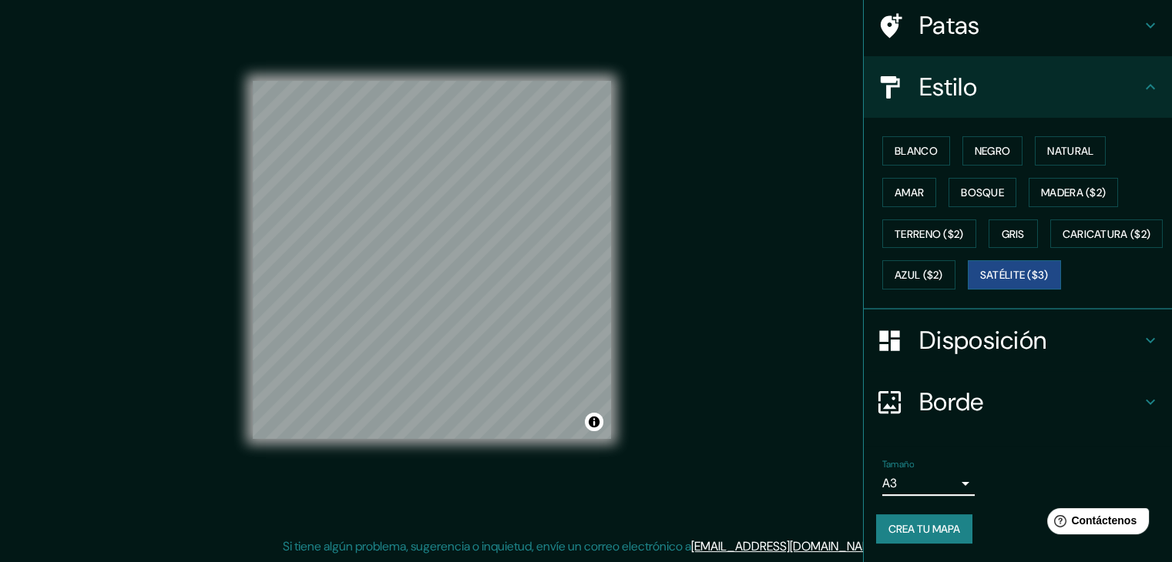
click at [909, 488] on body "Mappin Ubicación Bosconia, [GEOGRAPHIC_DATA], [GEOGRAPHIC_DATA] Patas Estilo Bl…" at bounding box center [586, 263] width 1172 height 562
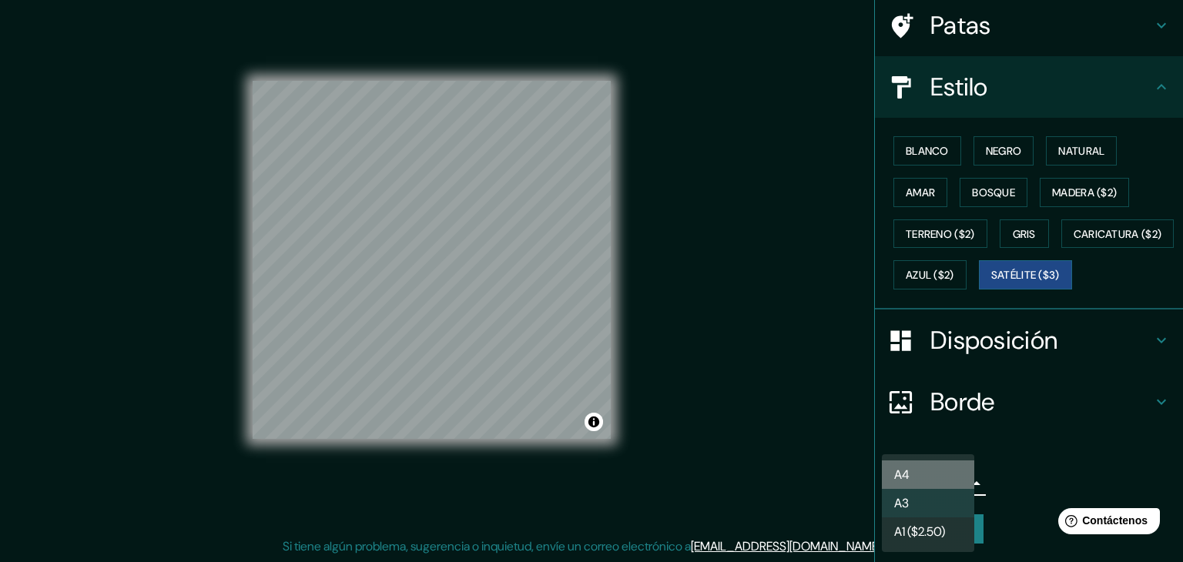
click at [910, 473] on li "A4" at bounding box center [928, 475] width 92 height 29
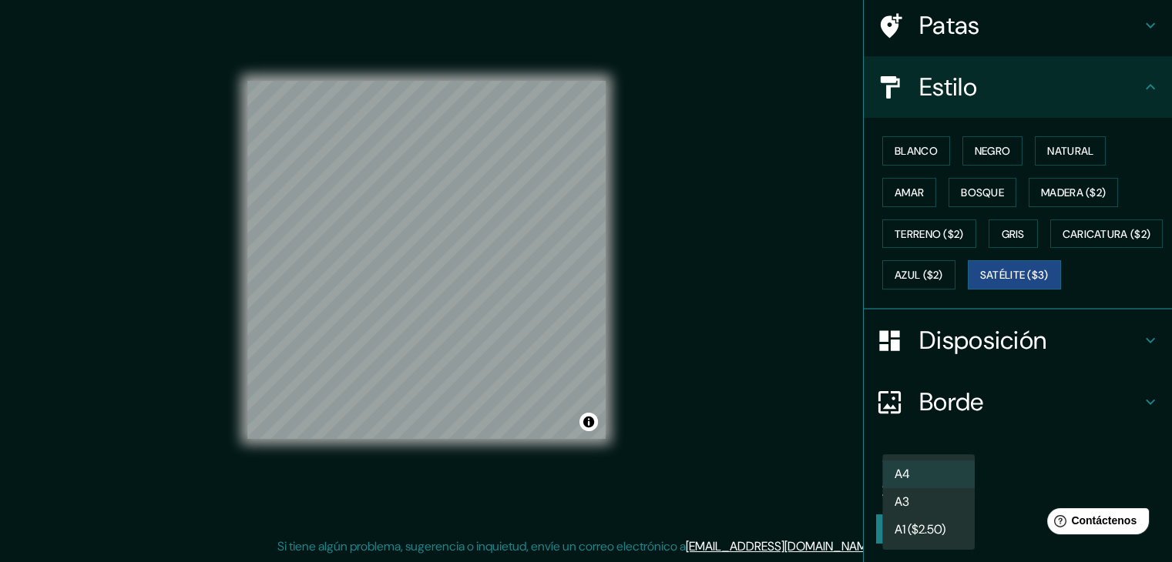
click at [895, 478] on body "Mappin Ubicación Bosconia, [GEOGRAPHIC_DATA], [GEOGRAPHIC_DATA] Patas Estilo Bl…" at bounding box center [586, 263] width 1172 height 562
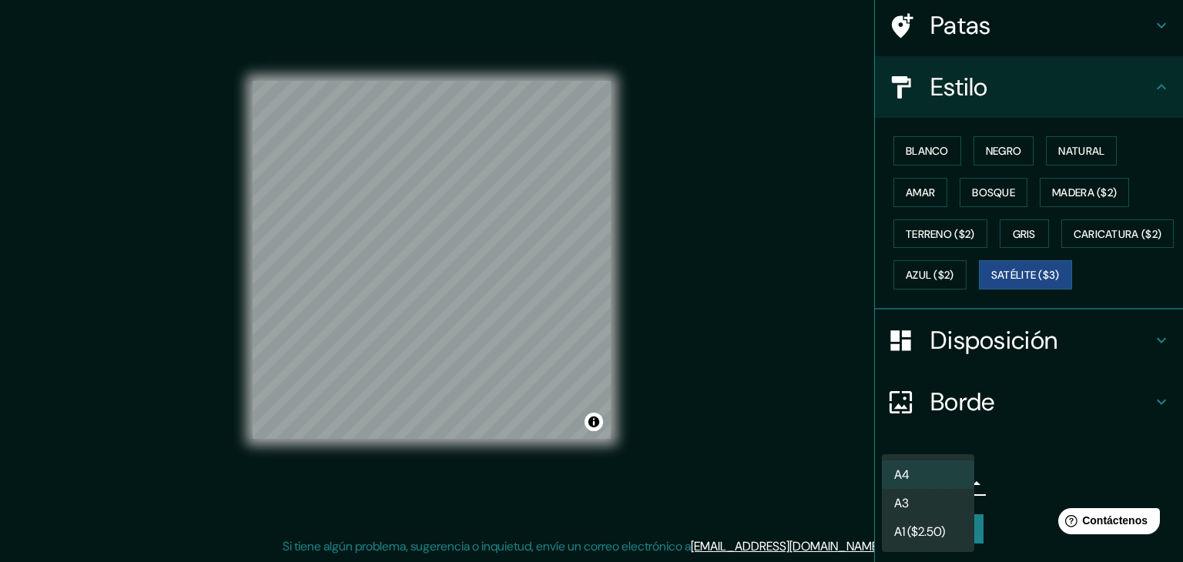
click at [911, 494] on li "A3" at bounding box center [928, 503] width 92 height 29
type input "a4"
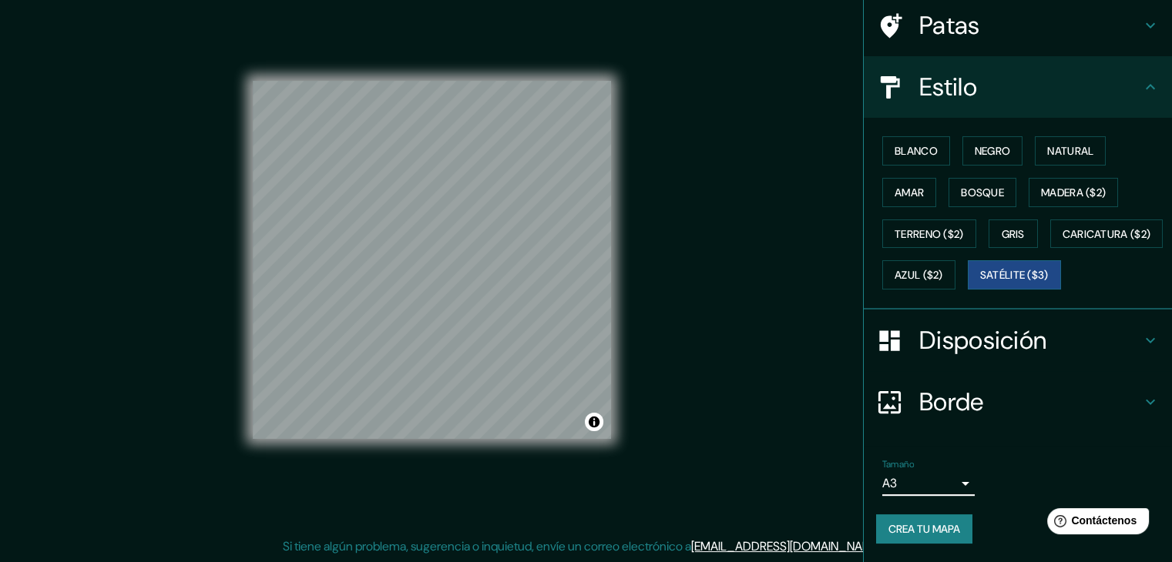
click at [925, 522] on font "Crea tu mapa" at bounding box center [924, 529] width 72 height 14
click at [1118, 411] on h4 "Borde" at bounding box center [1030, 402] width 222 height 31
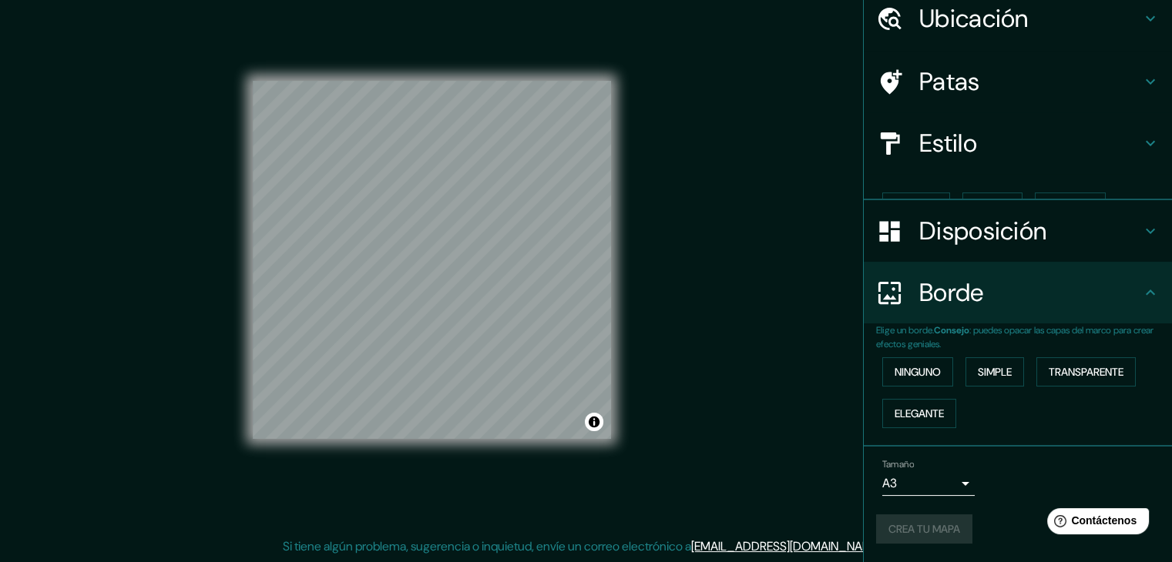
scroll to position [35, 0]
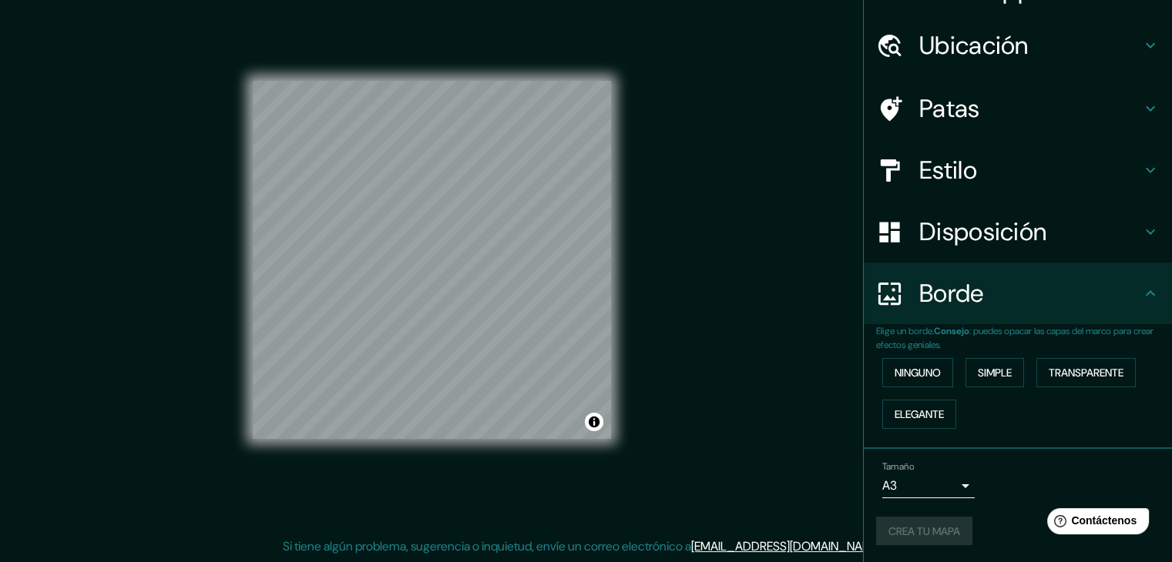
click at [1071, 292] on h4 "Borde" at bounding box center [1030, 293] width 222 height 31
click at [1072, 293] on h4 "Borde" at bounding box center [1030, 293] width 222 height 31
click at [1141, 297] on icon at bounding box center [1150, 293] width 18 height 18
click at [934, 527] on div "Crea tu mapa" at bounding box center [1018, 531] width 284 height 29
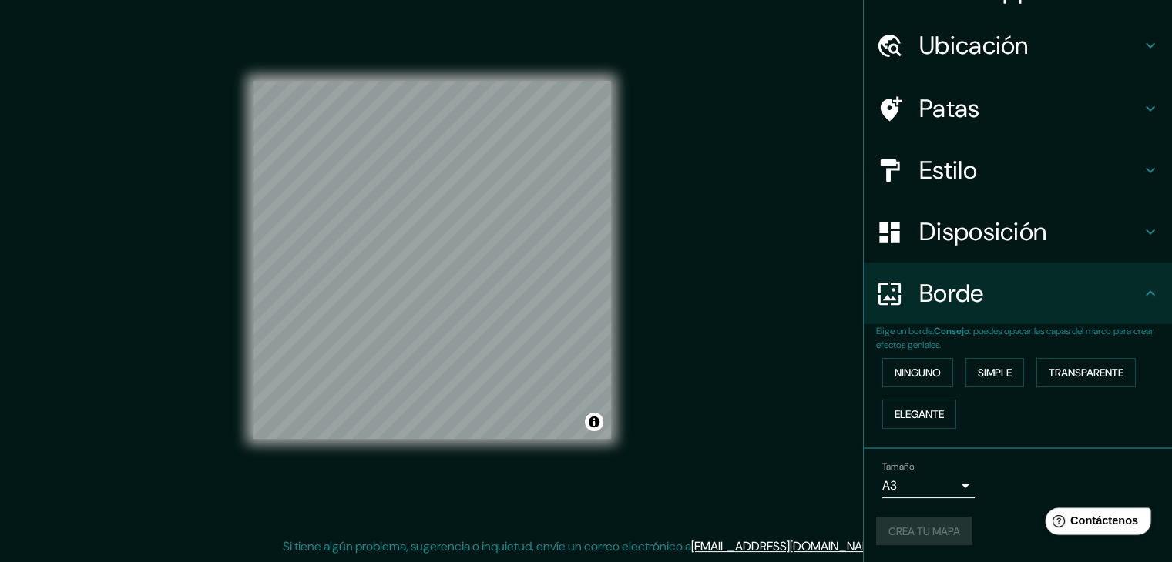
click at [1073, 514] on div "Help Contáctenos" at bounding box center [1098, 521] width 106 height 27
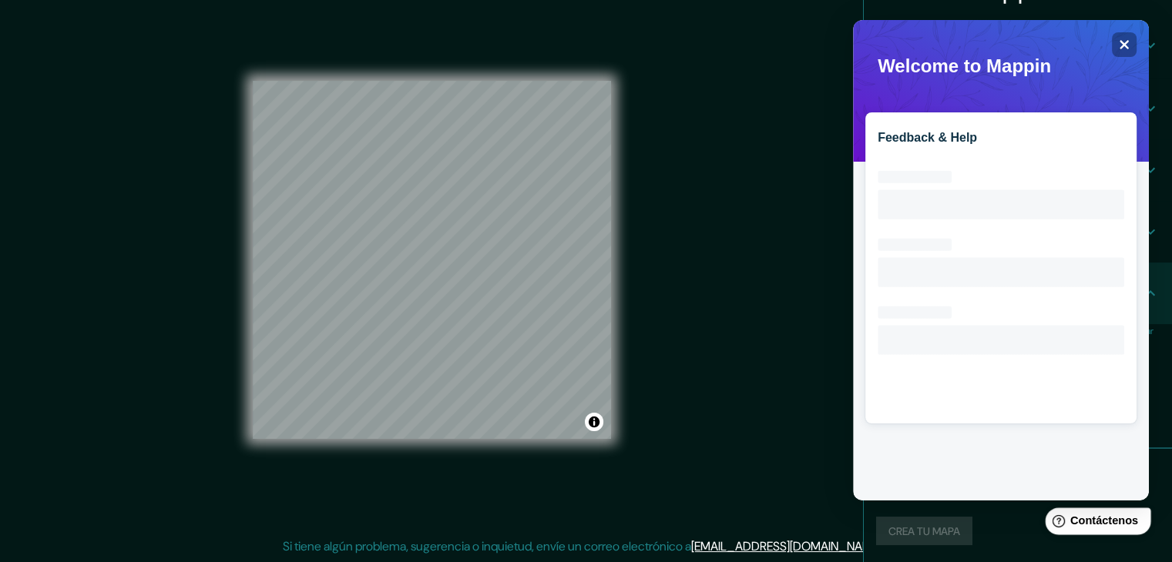
scroll to position [0, 0]
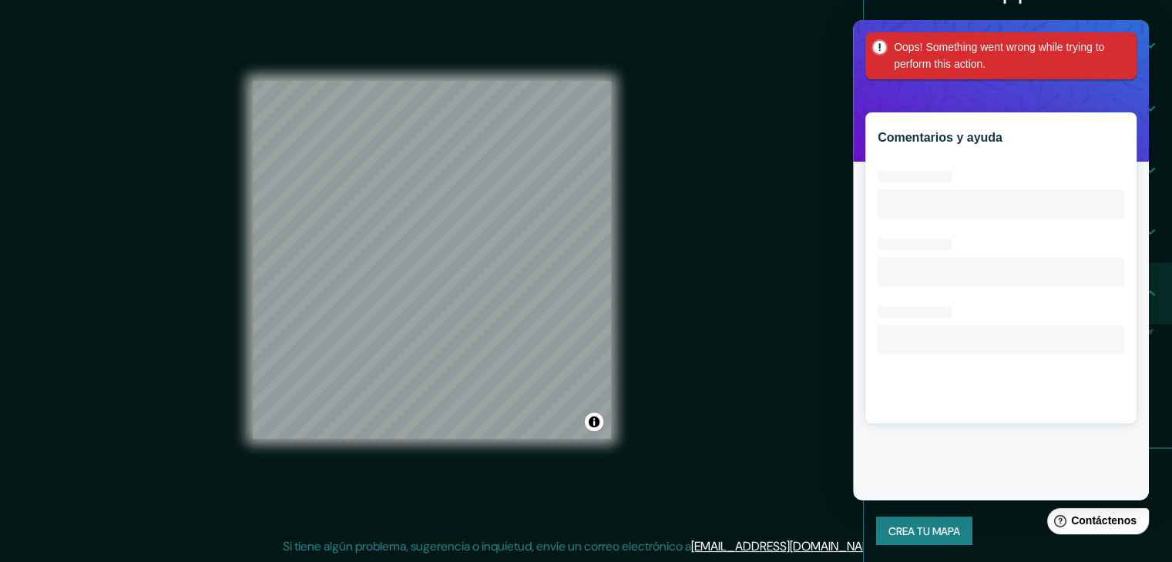
click at [784, 278] on div "Mappin Ubicación Bosconia, [GEOGRAPHIC_DATA], [GEOGRAPHIC_DATA] Patas Estilo Di…" at bounding box center [586, 272] width 1172 height 580
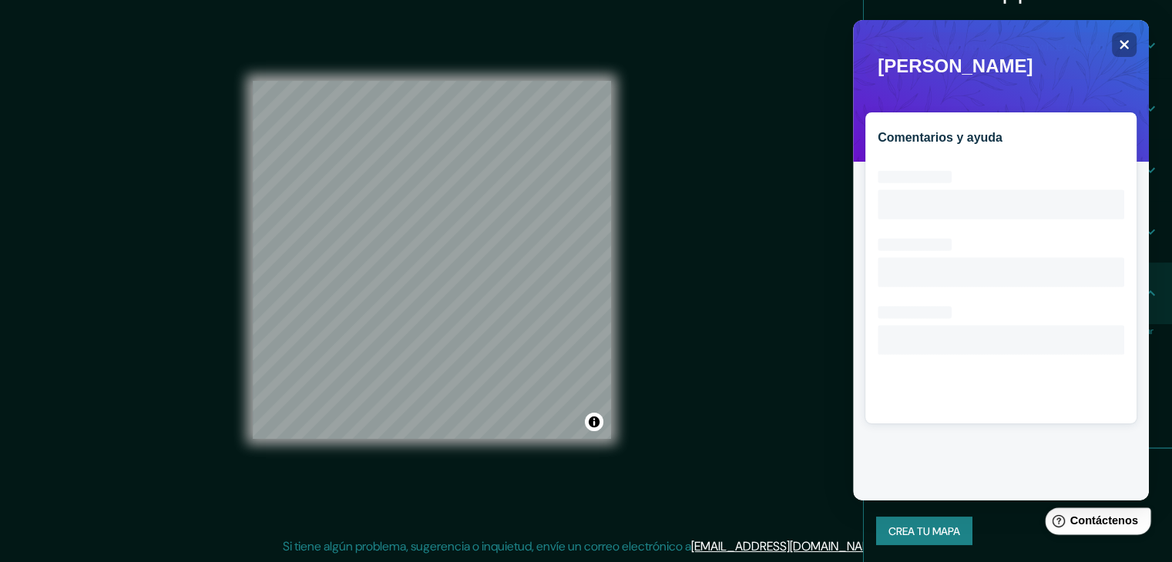
click at [1063, 518] on html "Help Contáctenos" at bounding box center [1095, 518] width 120 height 32
click at [1123, 50] on icon "Close" at bounding box center [1124, 45] width 12 height 12
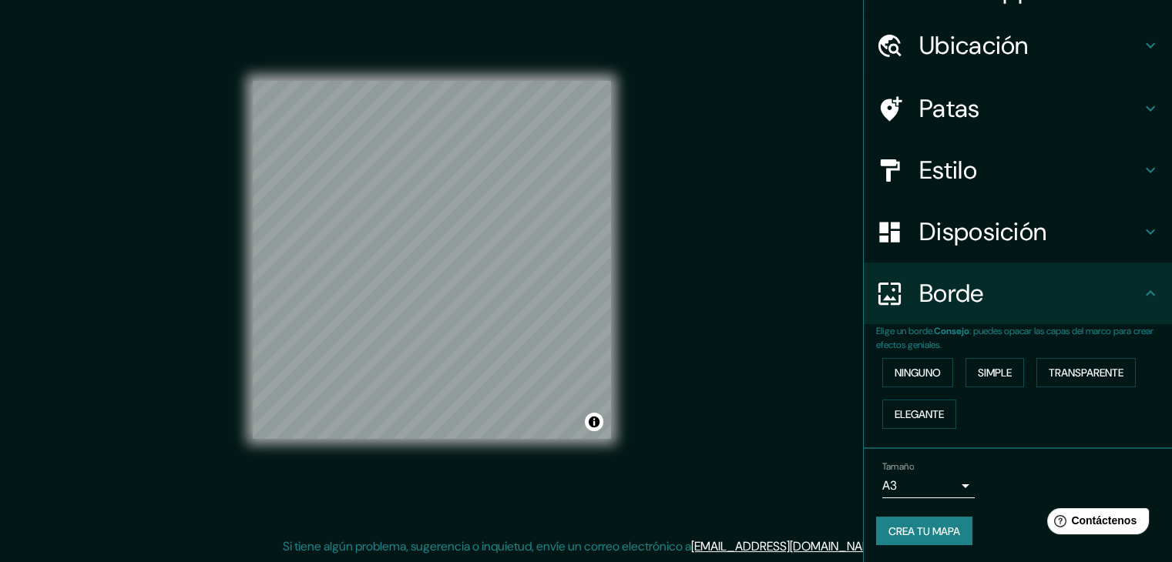
click at [908, 534] on font "Crea tu mapa" at bounding box center [924, 532] width 72 height 14
